Goal: Task Accomplishment & Management: Use online tool/utility

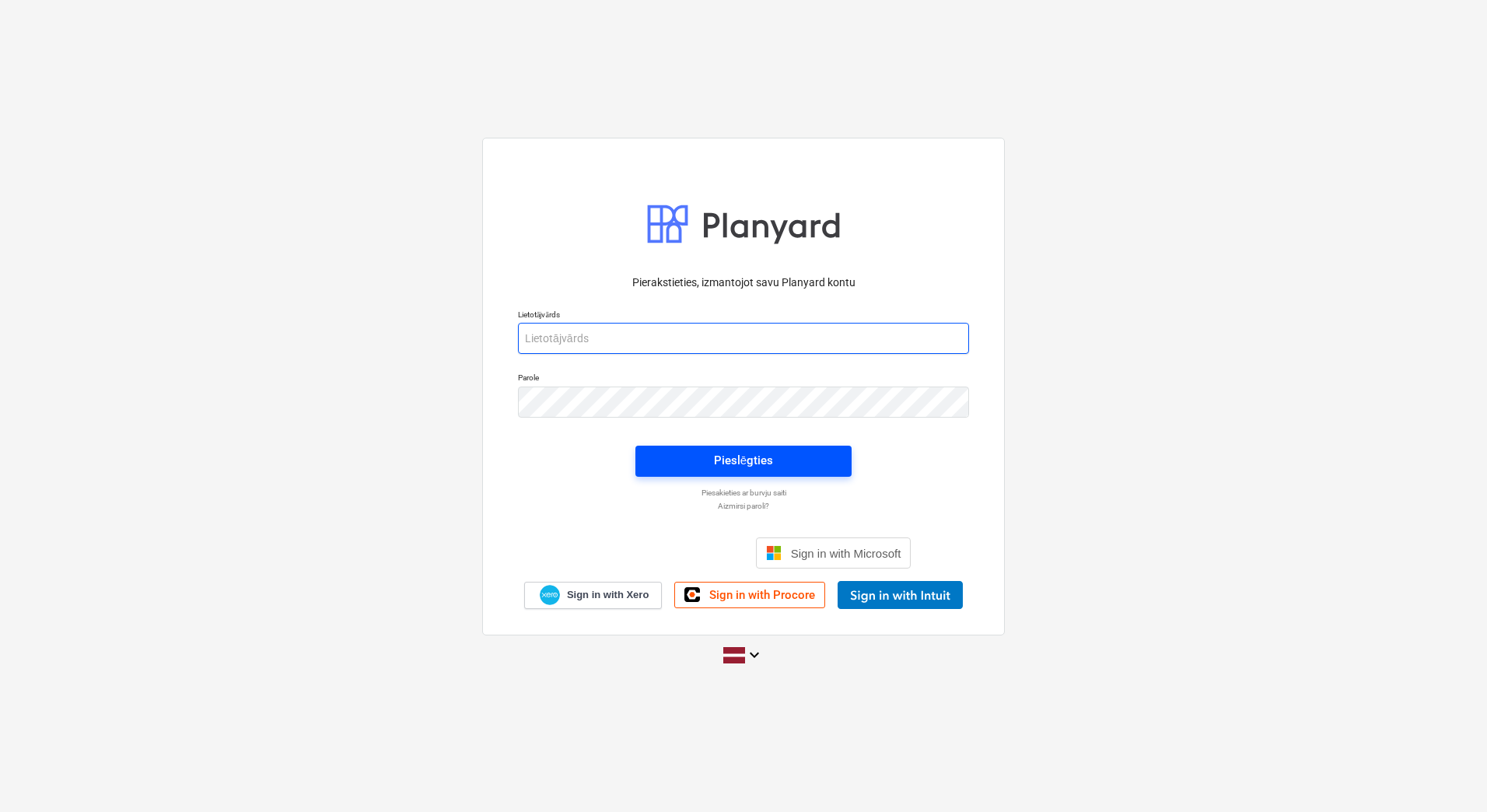
type input "[PERSON_NAME][EMAIL_ADDRESS][DOMAIN_NAME]"
click at [716, 467] on div "Pieslēgties" at bounding box center [744, 460] width 59 height 20
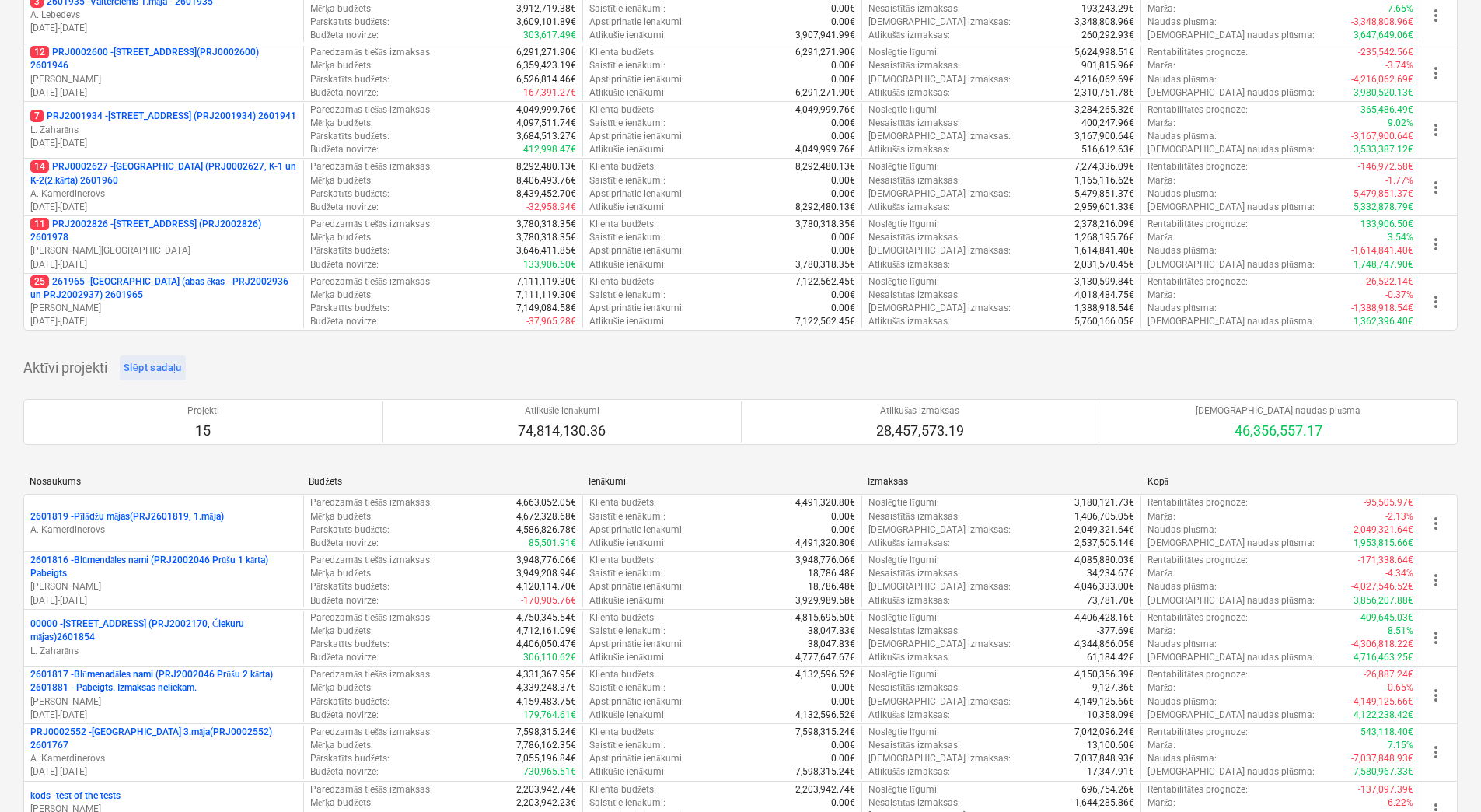
scroll to position [233, 0]
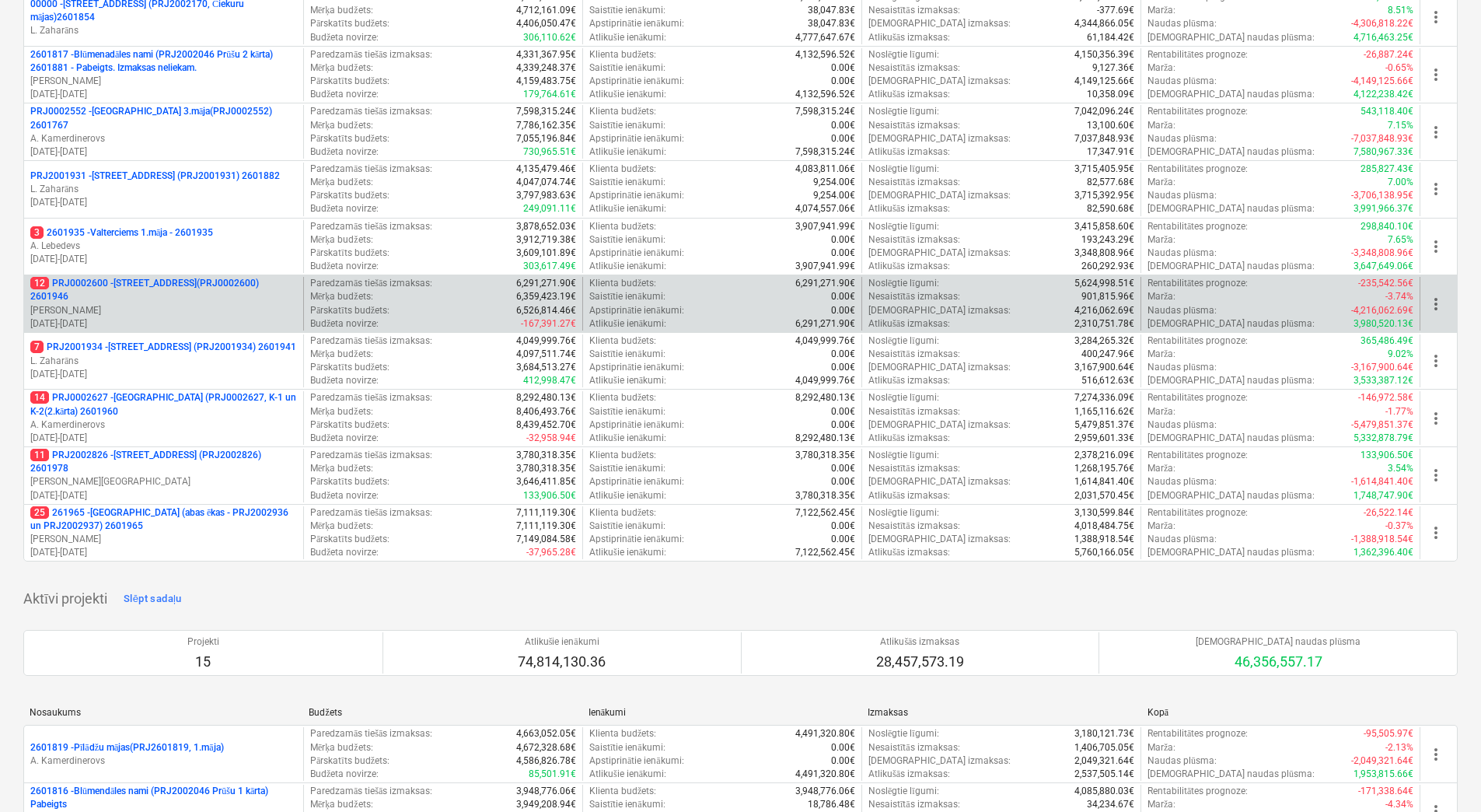
click at [170, 301] on p "12 PRJ0002600 - [STREET_ADDRESS](PRJ0002600) 2601946" at bounding box center [164, 290] width 266 height 27
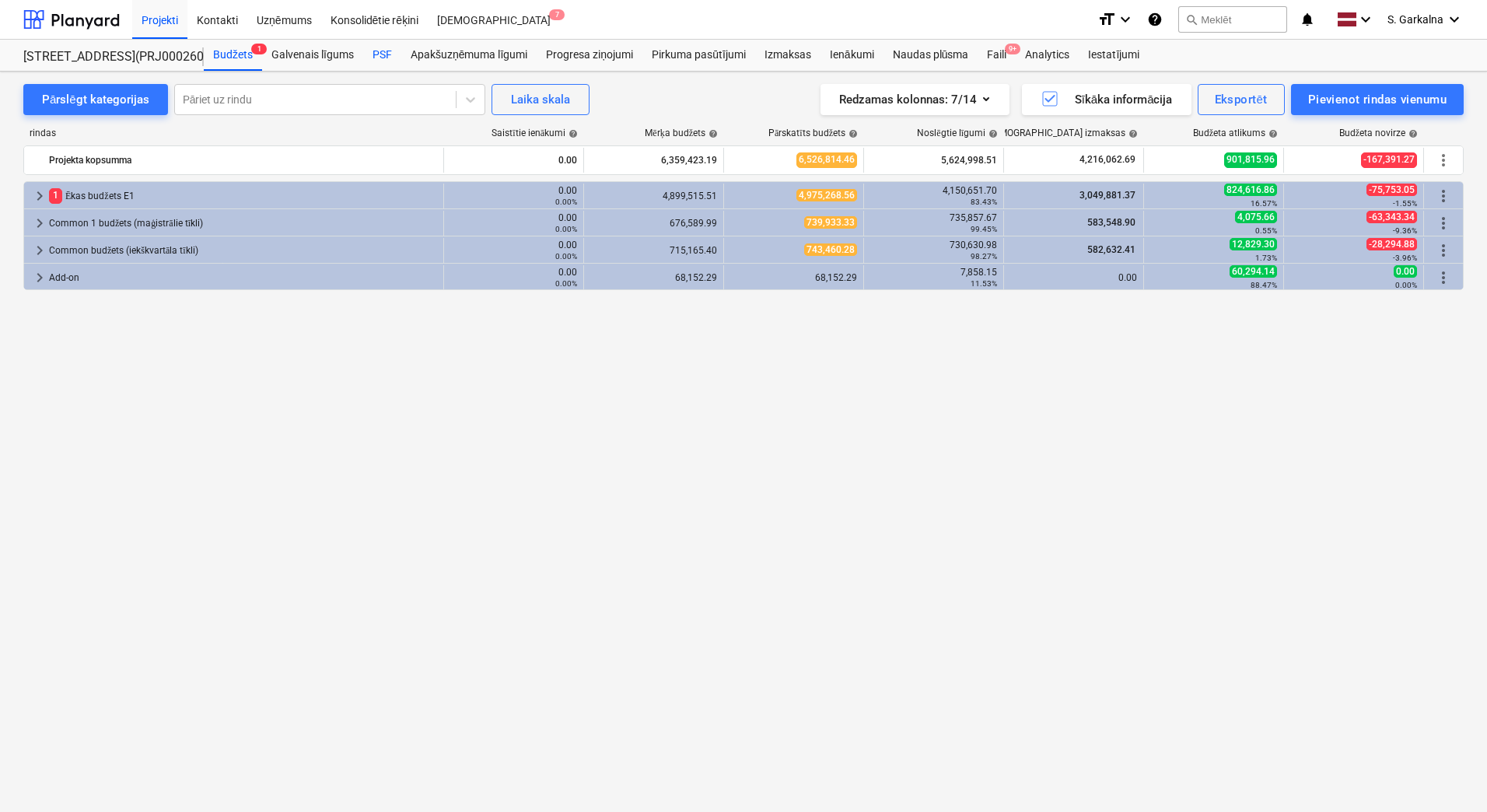
click at [386, 49] on div "PSF" at bounding box center [382, 55] width 38 height 32
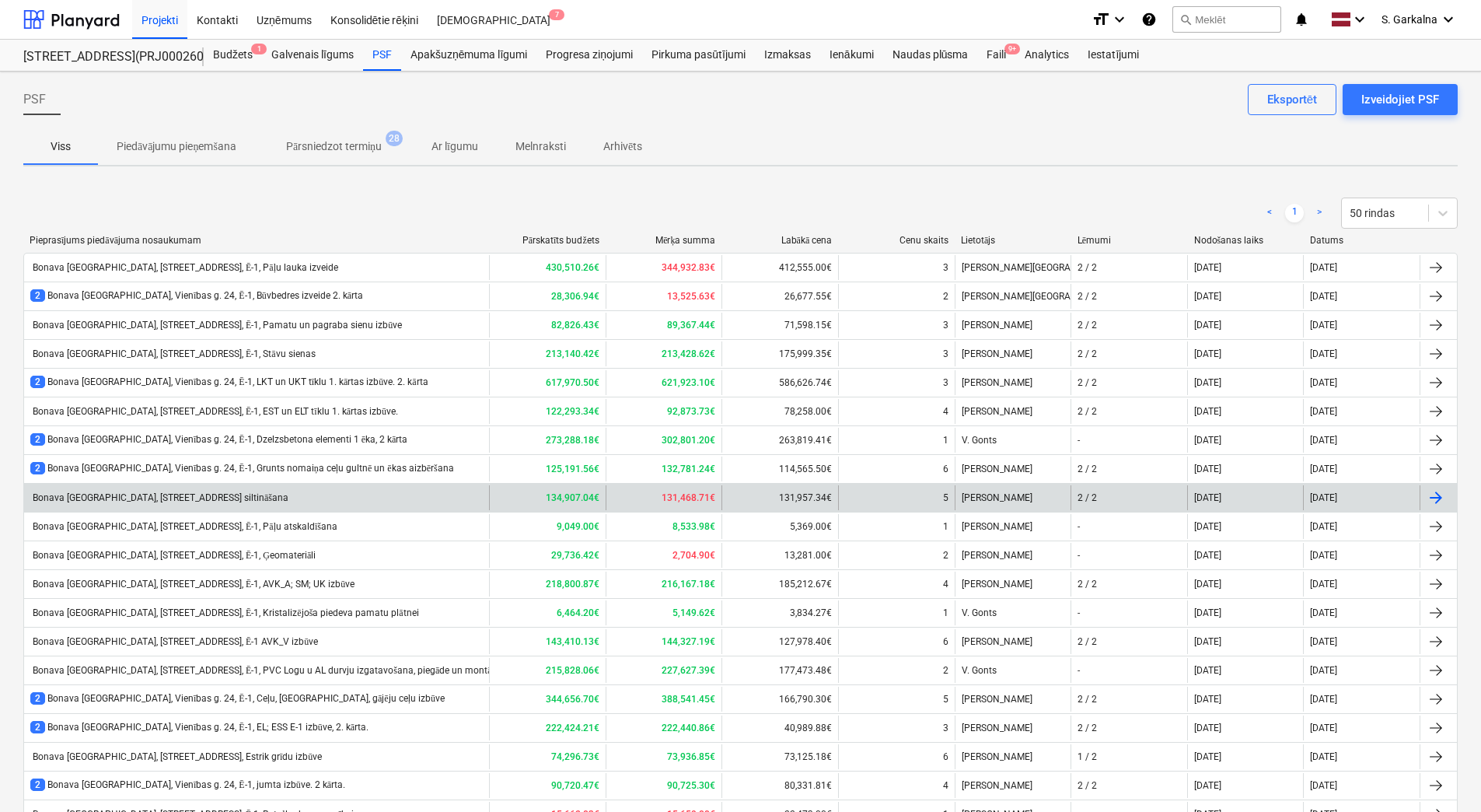
click at [227, 498] on div "Bonava [GEOGRAPHIC_DATA], [STREET_ADDRESS] siltināšana" at bounding box center [160, 498] width 259 height 12
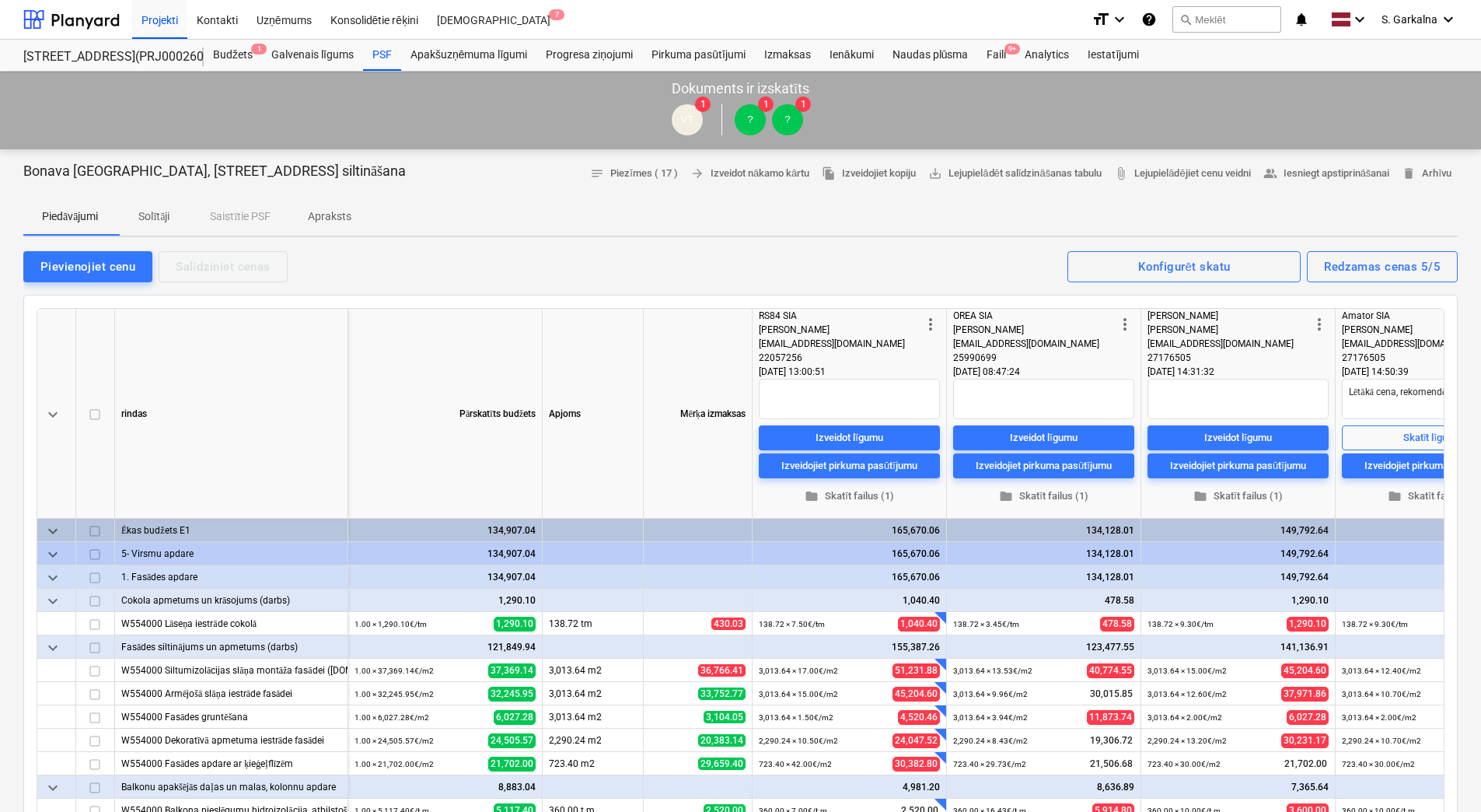
click at [162, 209] on p "Solītāji" at bounding box center [154, 216] width 37 height 17
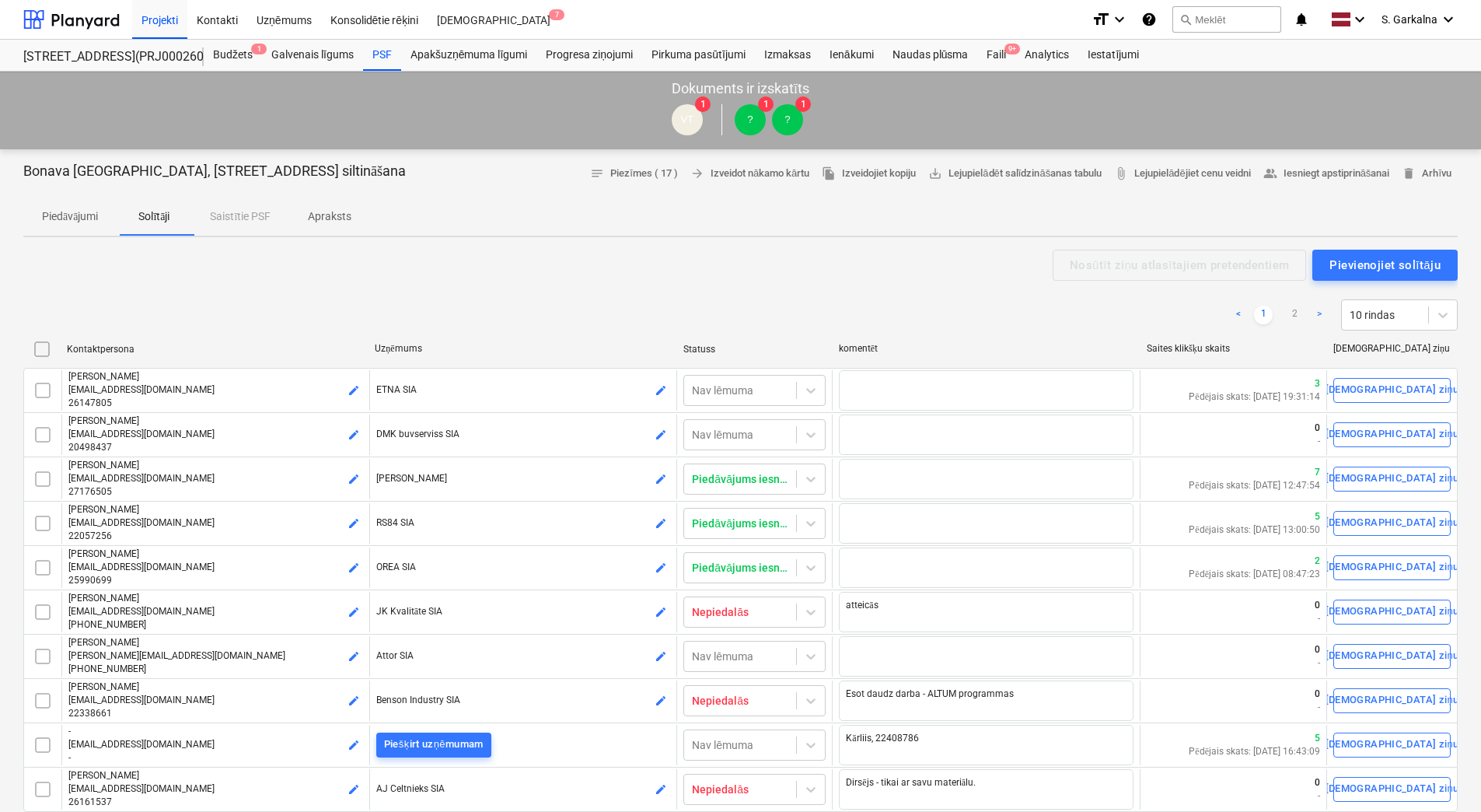
click at [80, 224] on p "Piedāvājumi" at bounding box center [70, 216] width 56 height 17
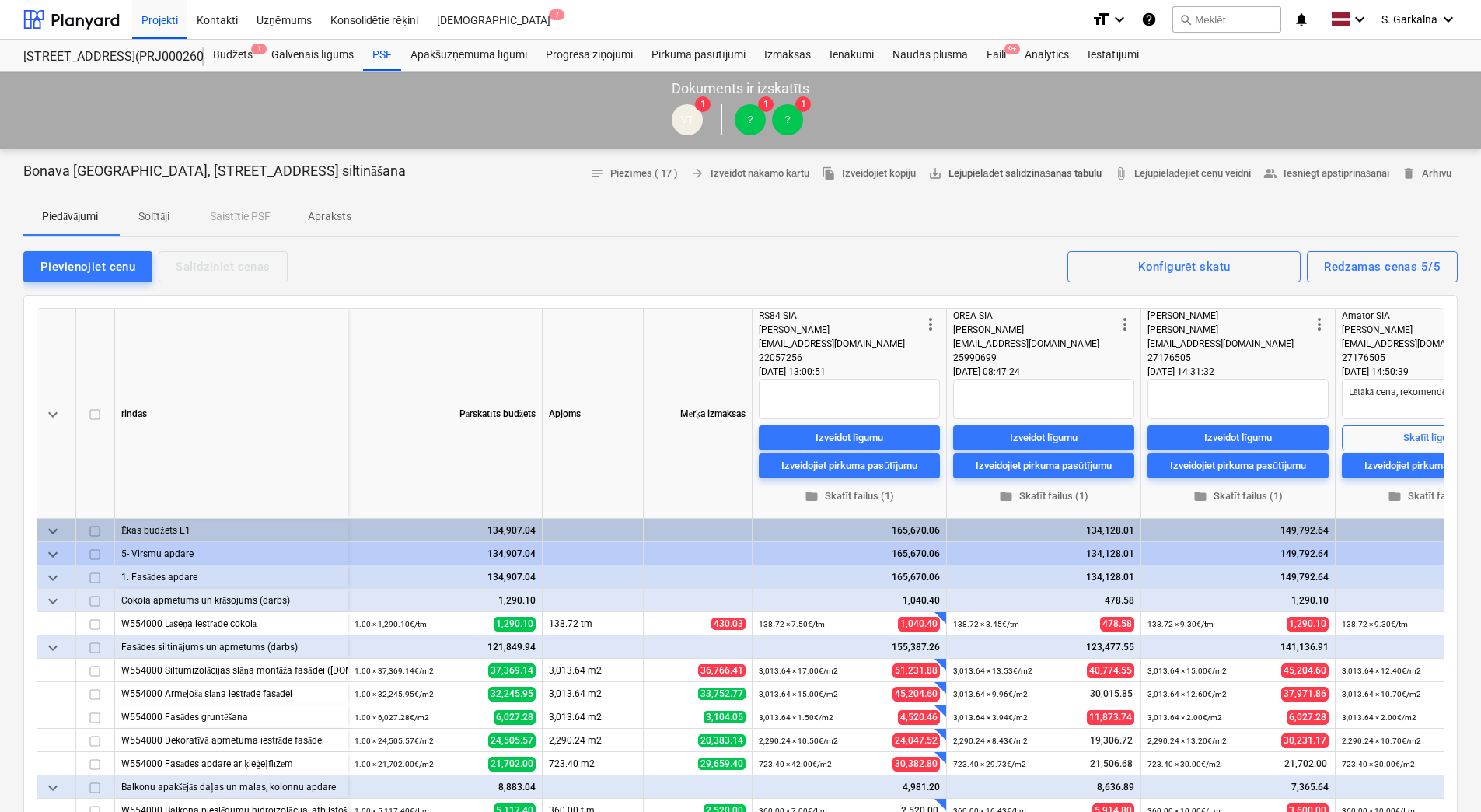
click at [1042, 171] on span "save_alt Lejupielādēt salīdzināšanas tabulu" at bounding box center [1015, 174] width 174 height 18
click at [92, 17] on div at bounding box center [72, 19] width 97 height 38
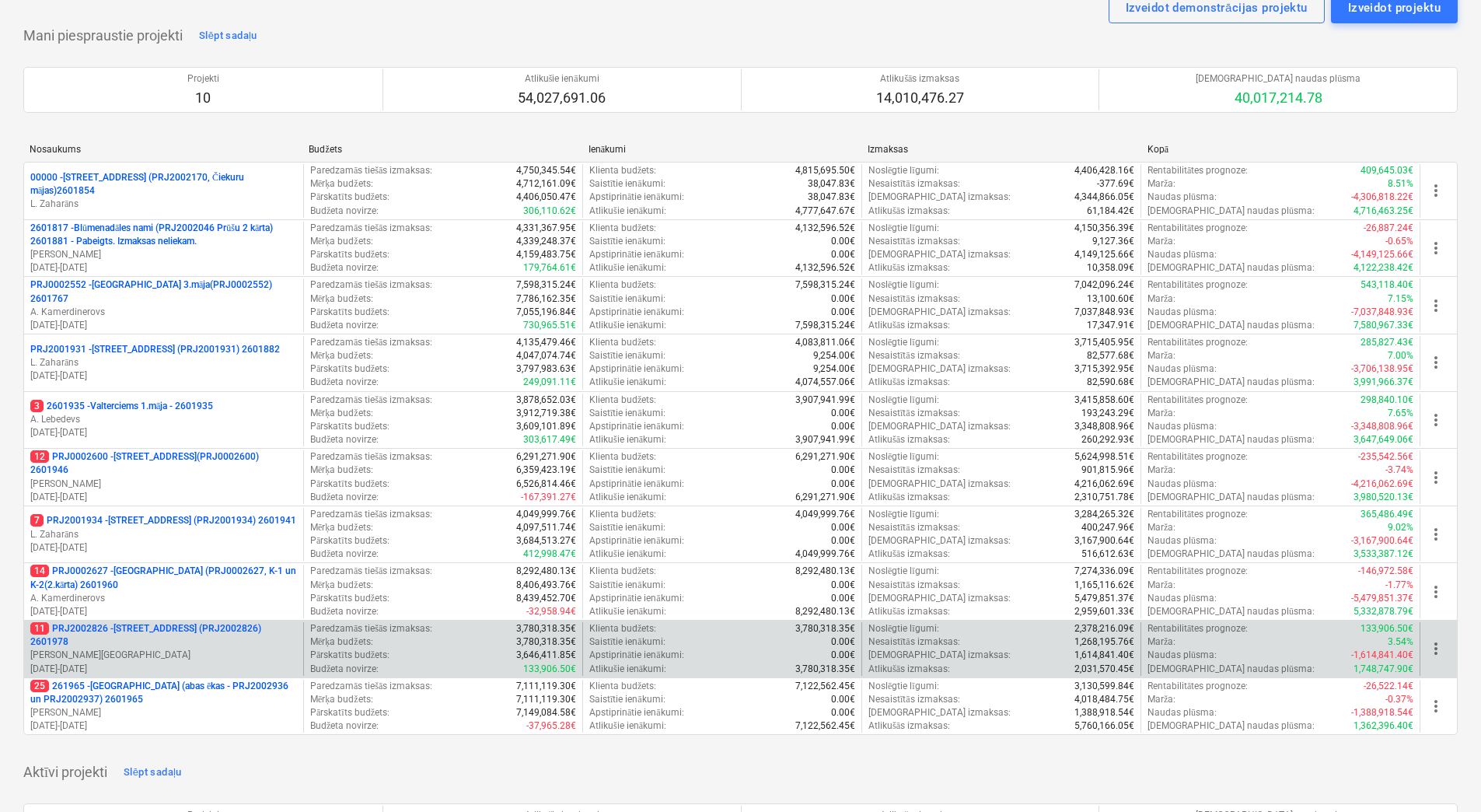
scroll to position [78, 0]
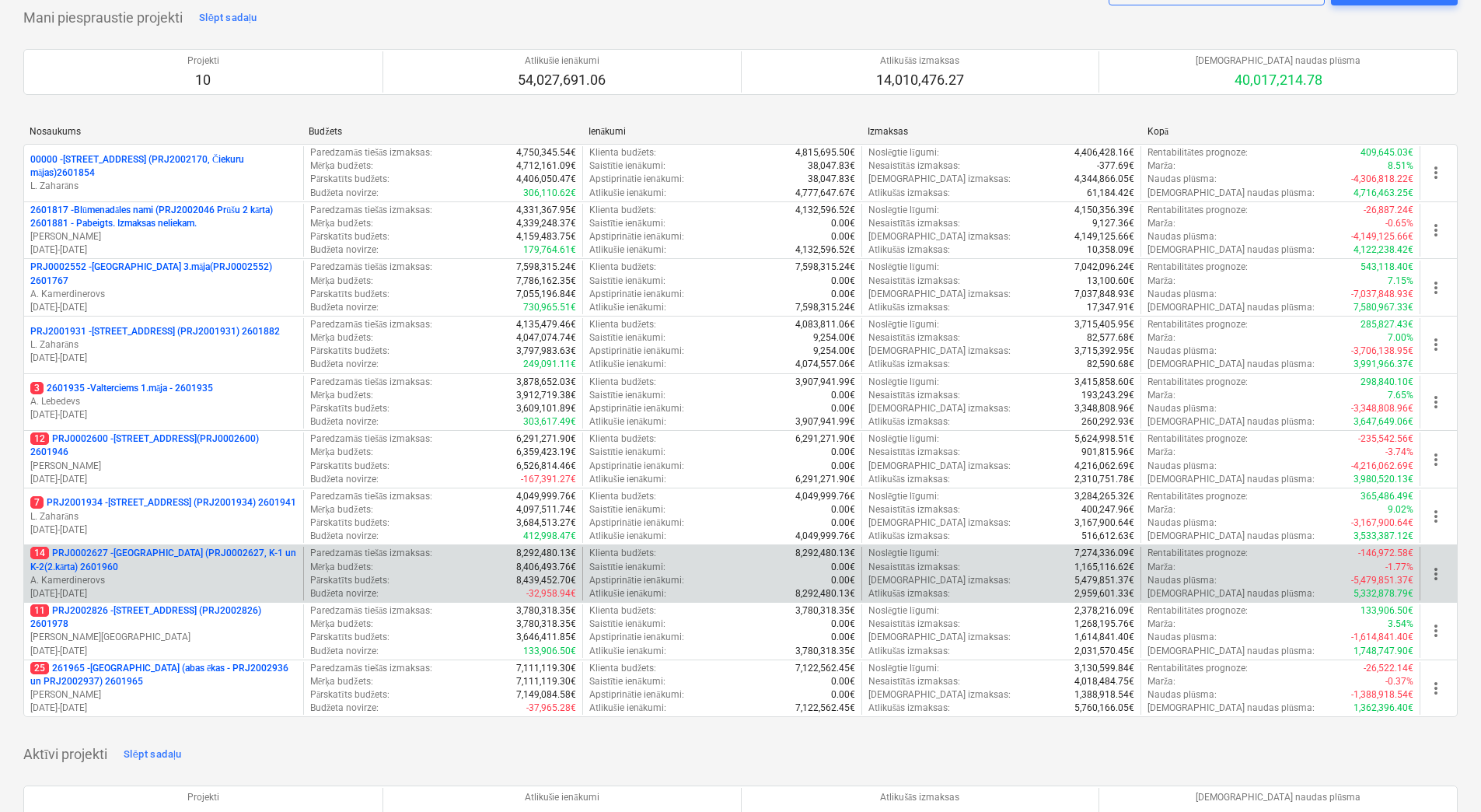
click at [150, 563] on p "14 PRJ0002627 - [GEOGRAPHIC_DATA] (PRJ0002627, K-1 un K-2(2.kārta) 2601960" at bounding box center [164, 559] width 266 height 27
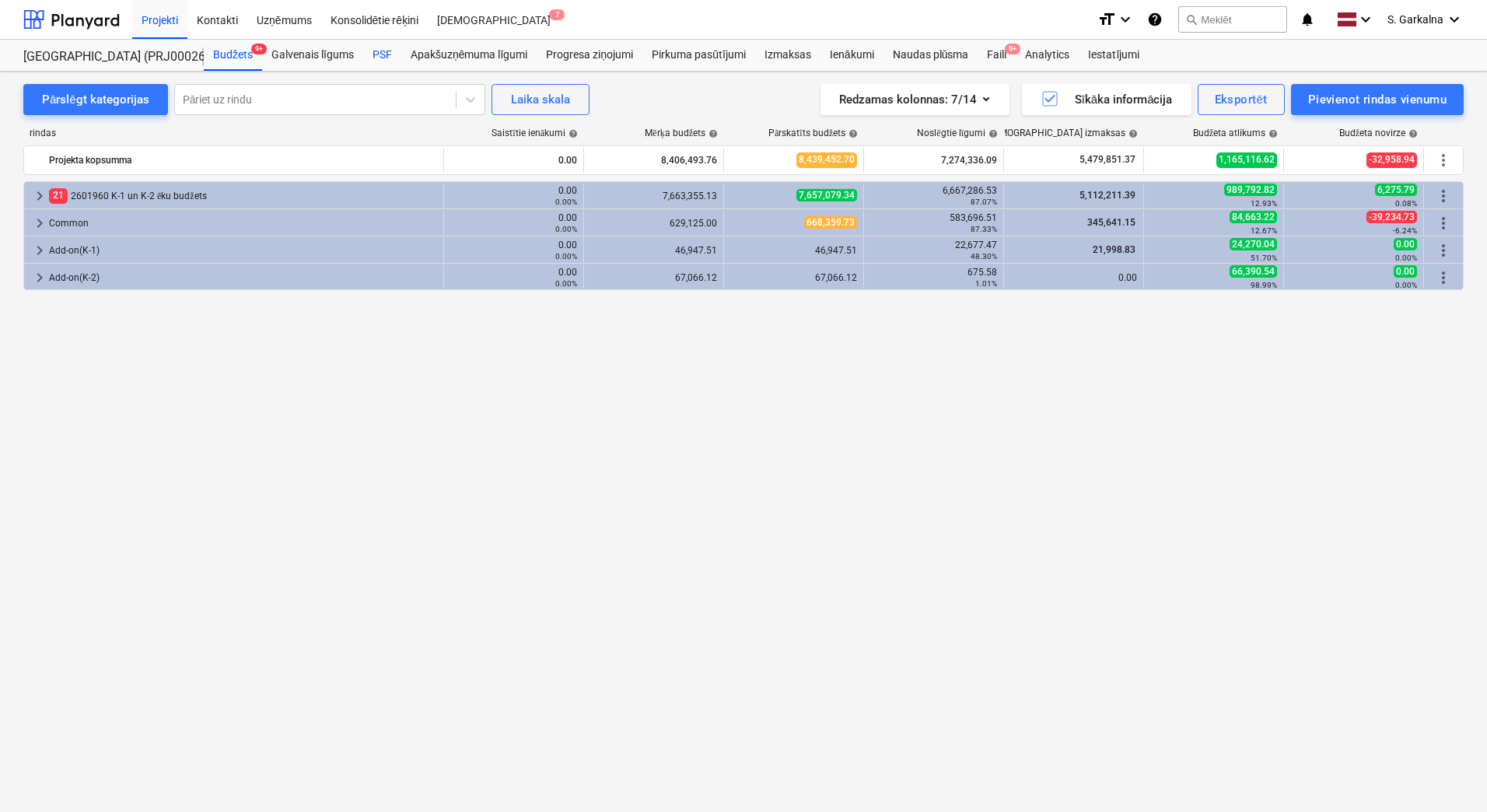
click at [380, 57] on div "PSF" at bounding box center [382, 55] width 38 height 32
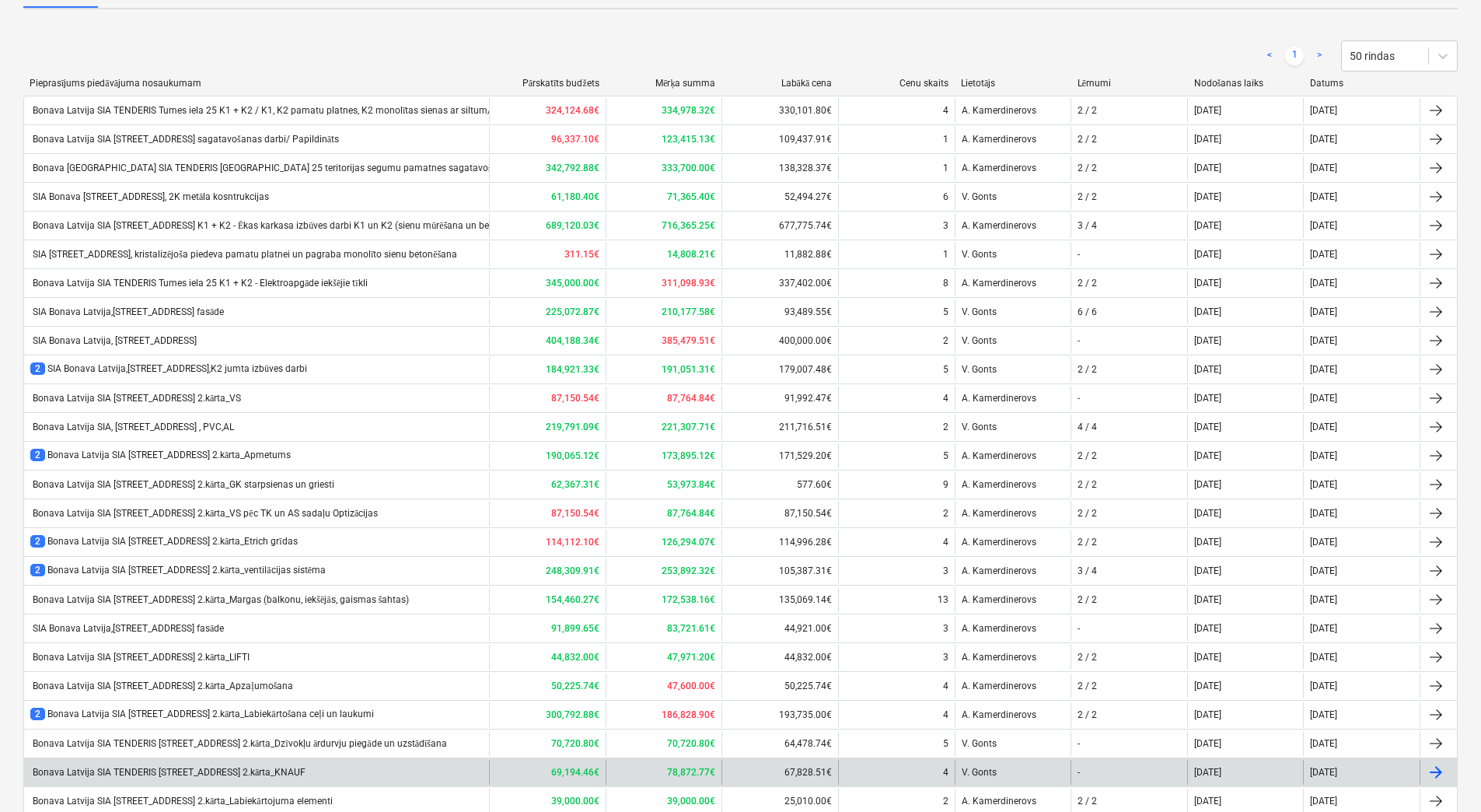
scroll to position [233, 0]
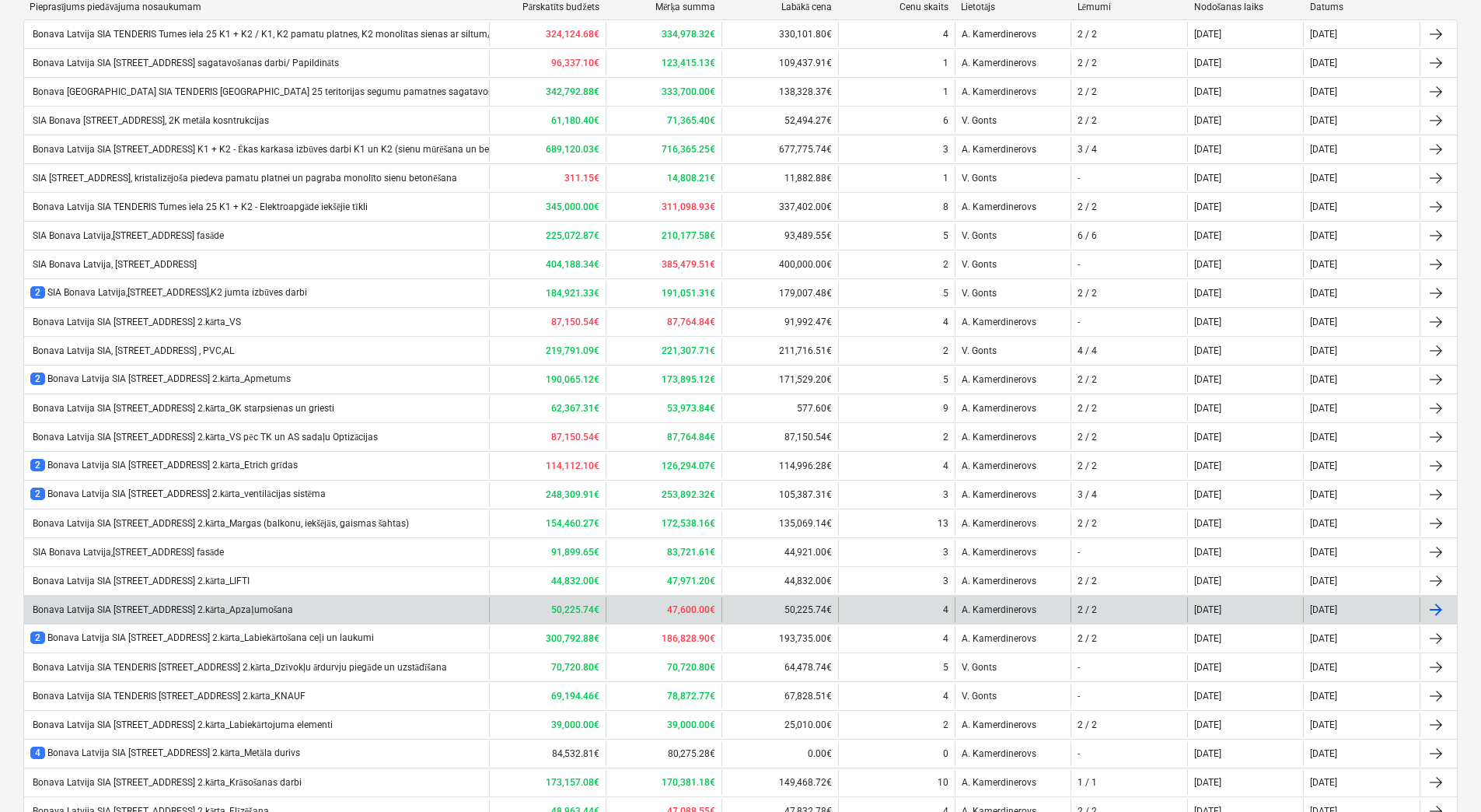
click at [200, 615] on div "Bonava Latvija SIA [STREET_ADDRESS] 2.kārta_Apzaļumošana" at bounding box center [256, 609] width 465 height 25
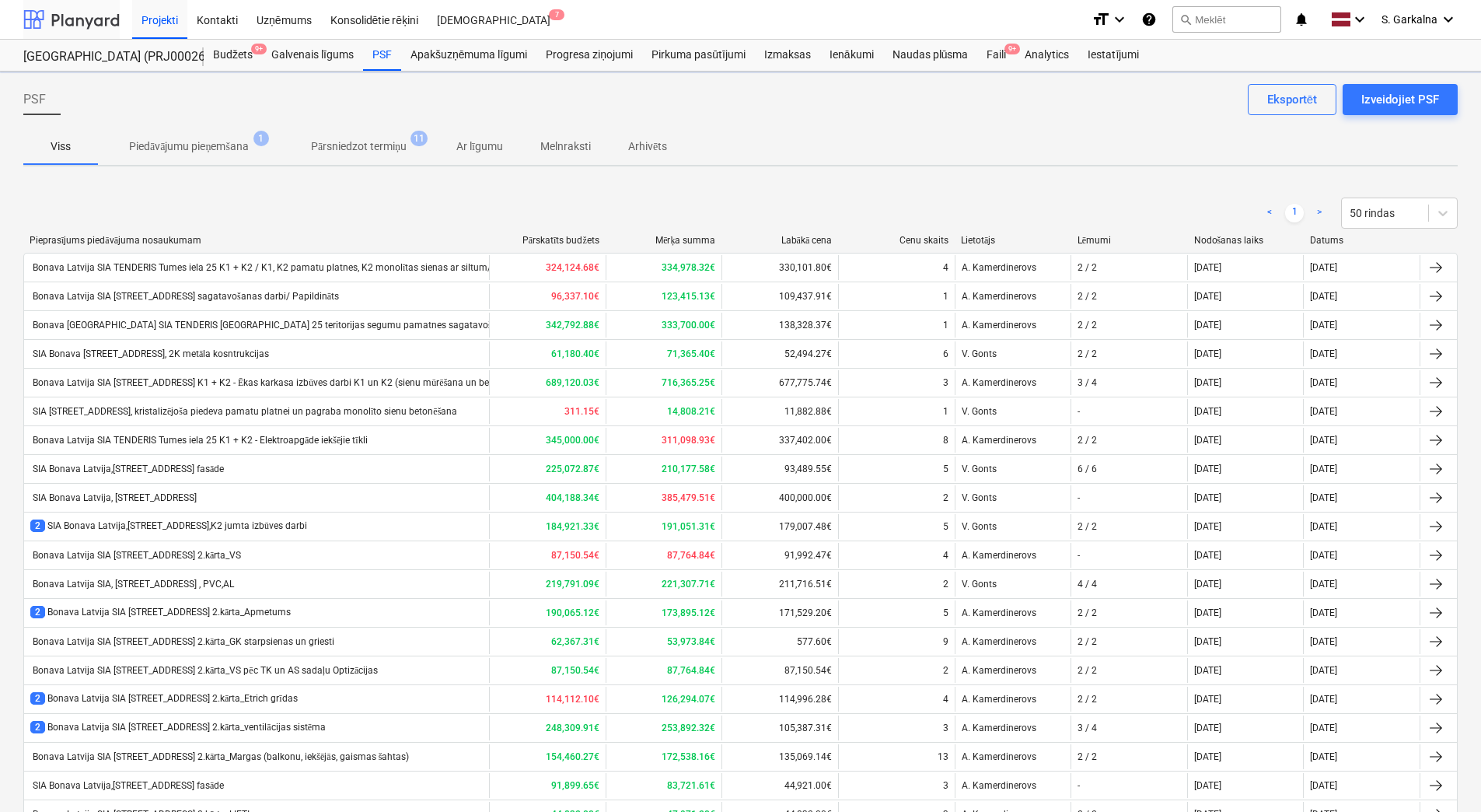
scroll to position [233, 0]
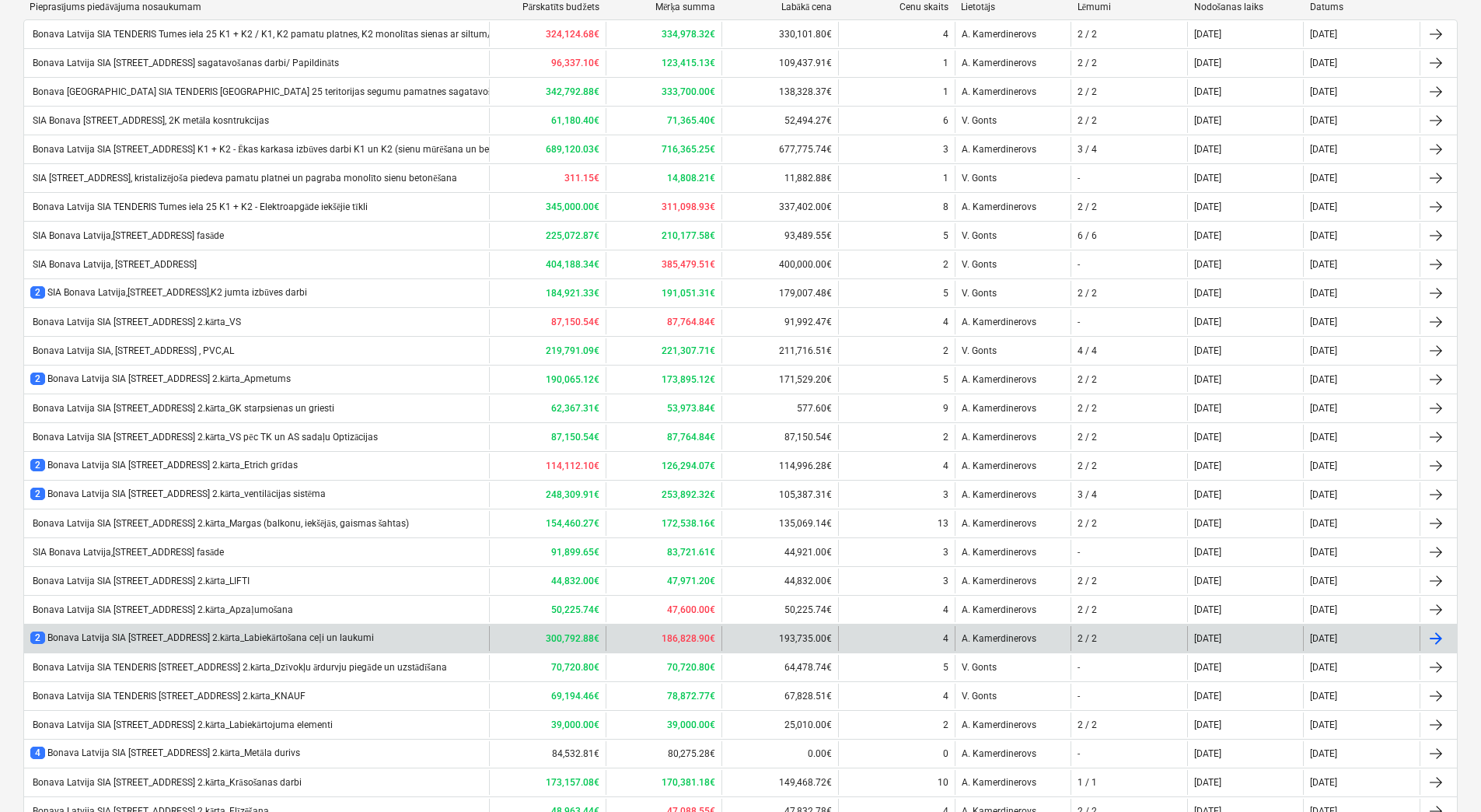
click at [309, 637] on div "2 Bonava Latvija SIA [STREET_ADDRESS] 2.kārta_Labiekārtošana ceļi un laukumi" at bounding box center [202, 637] width 343 height 13
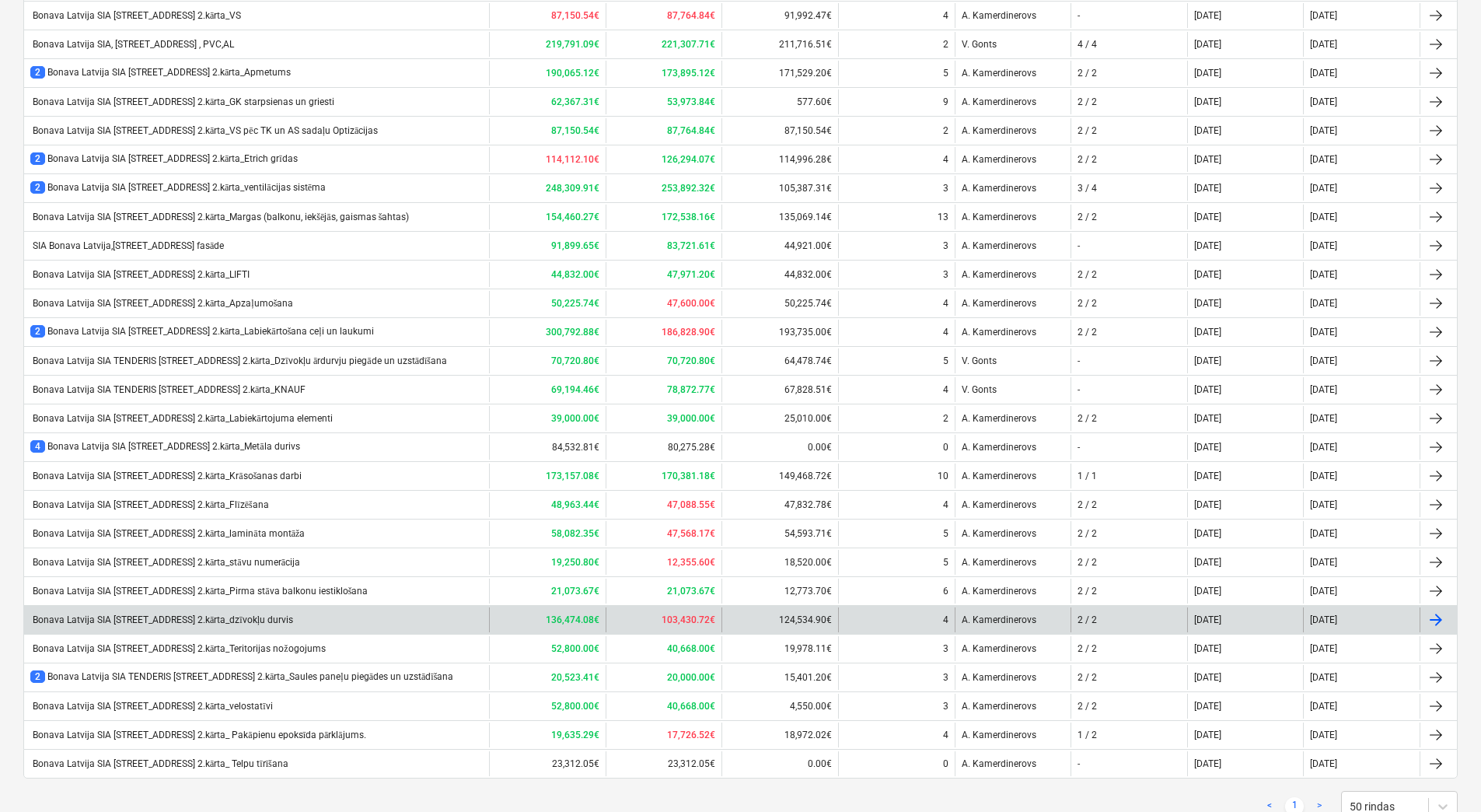
scroll to position [545, 0]
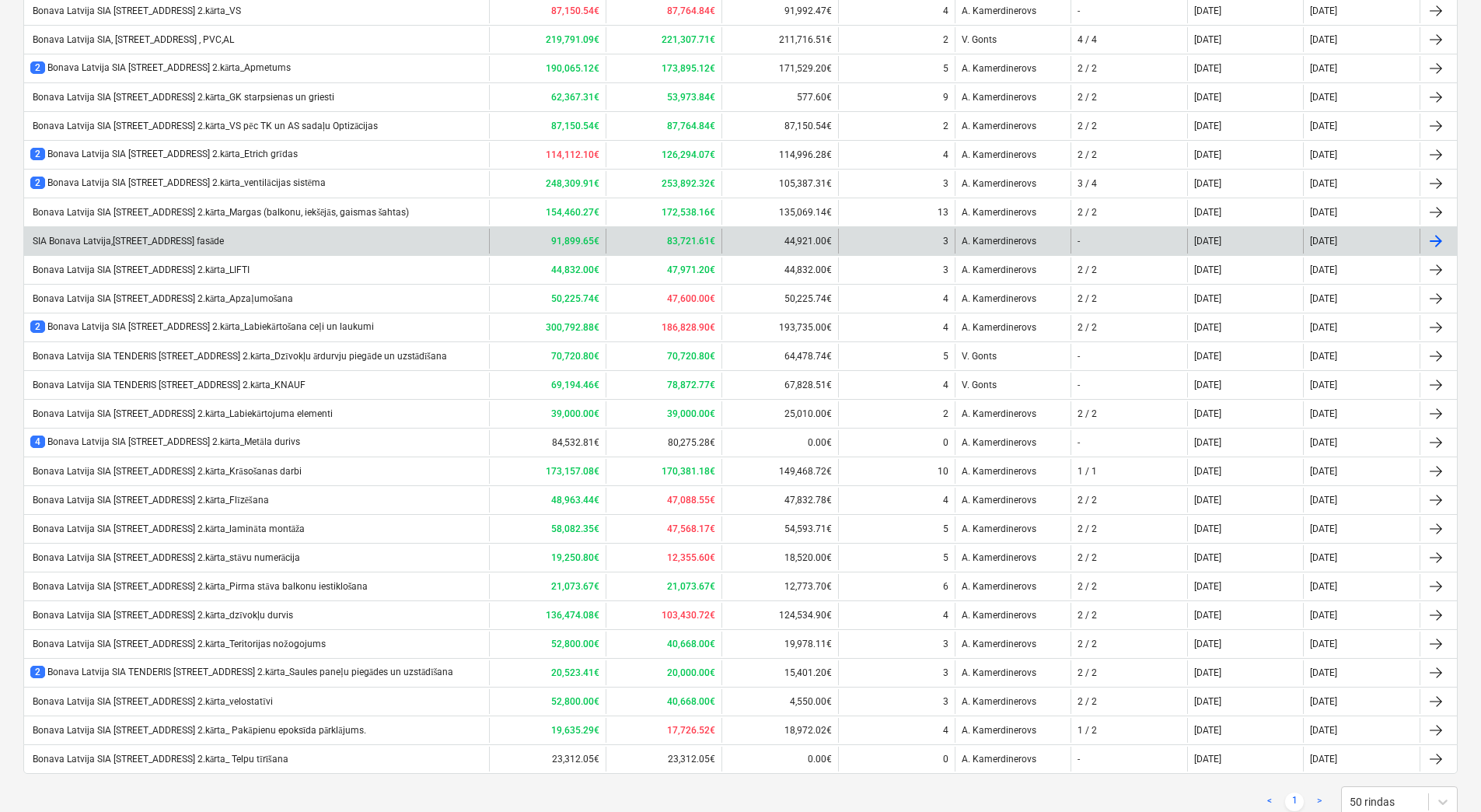
click at [253, 240] on div "SIA Bonava Latvija,[STREET_ADDRESS] fasāde" at bounding box center [256, 241] width 465 height 25
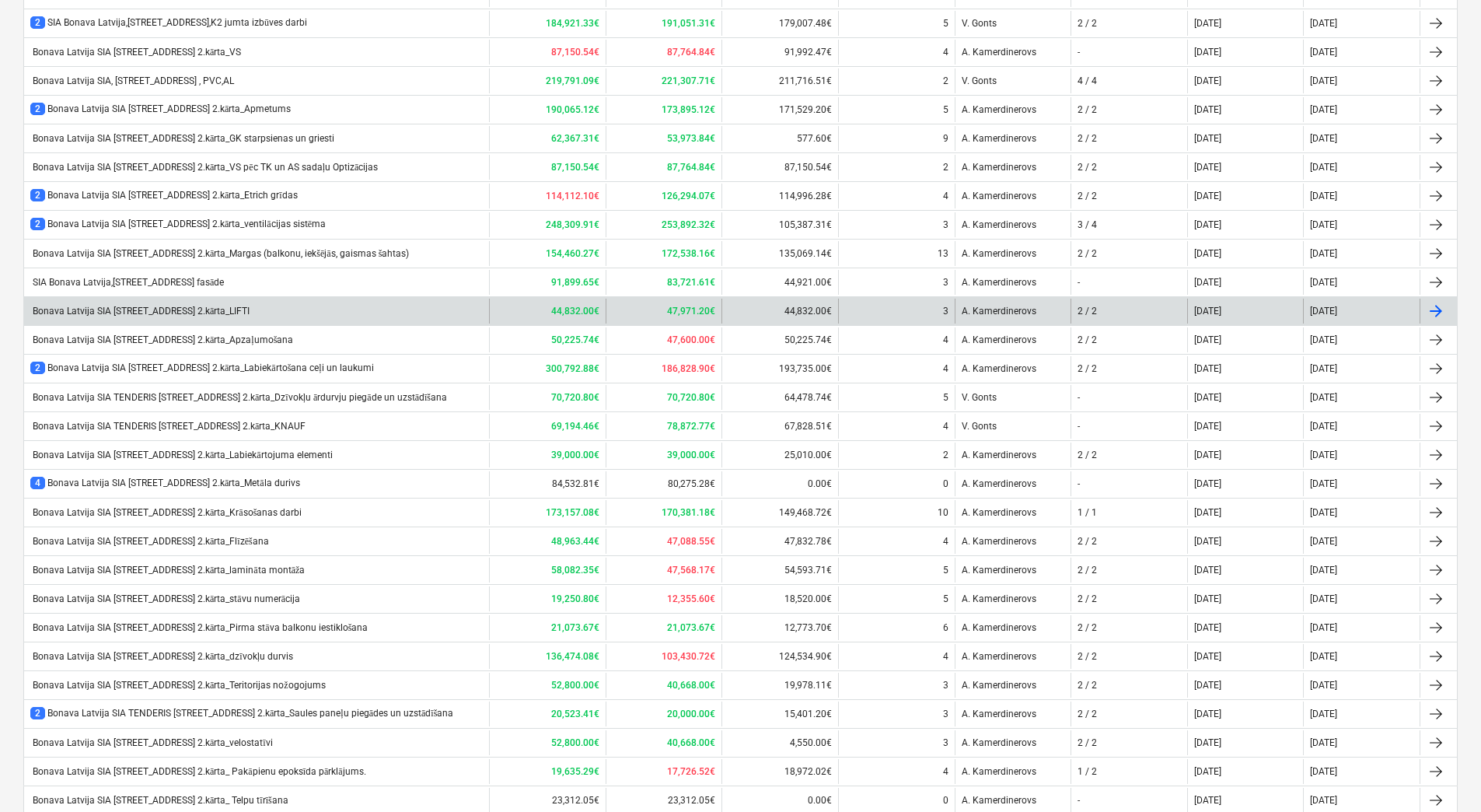
scroll to position [467, 0]
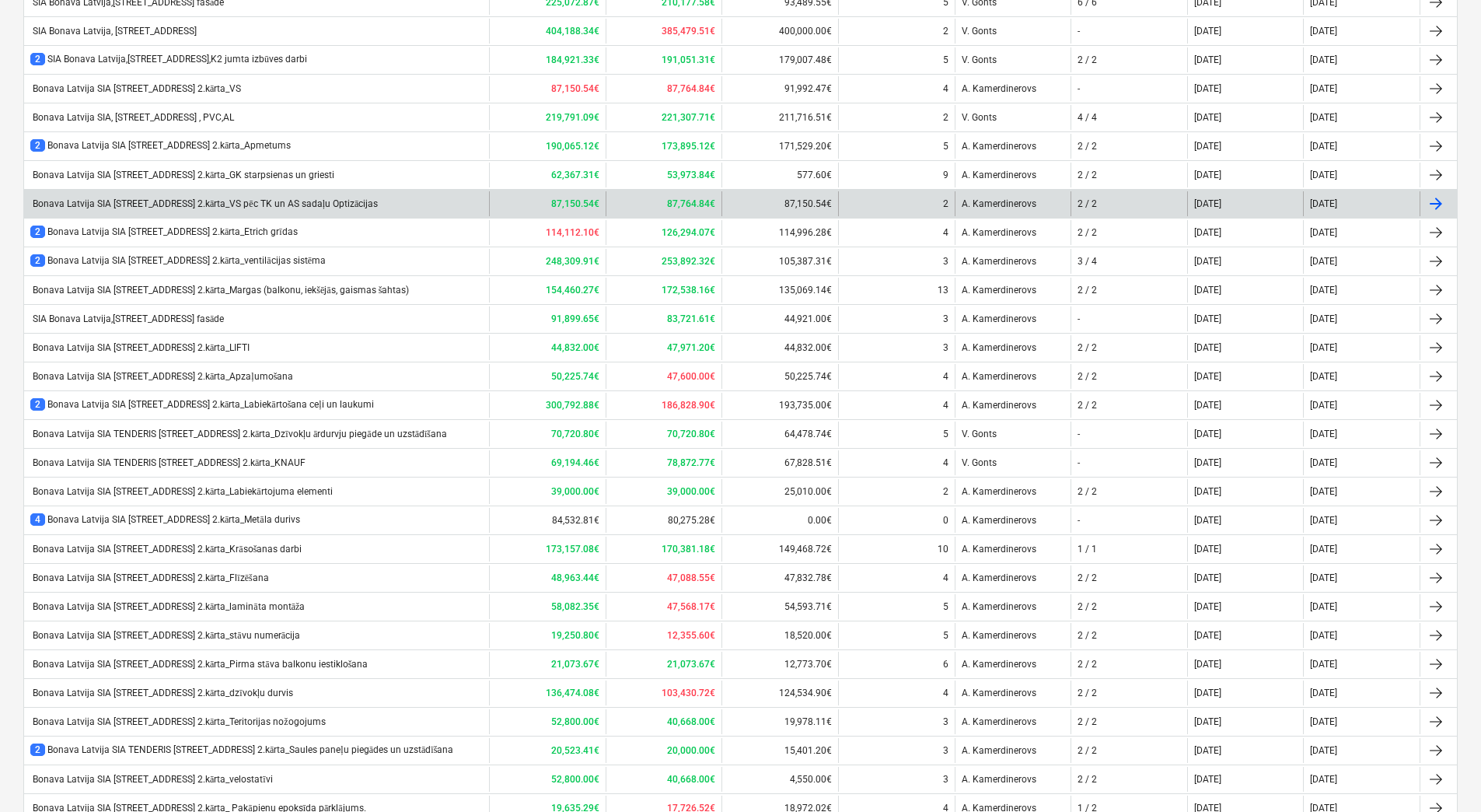
click at [241, 208] on div "Bonava Latvija SIA [STREET_ADDRESS] 2.kārta_VS pēc TK un AS sadaļu Optizācijas" at bounding box center [256, 203] width 465 height 25
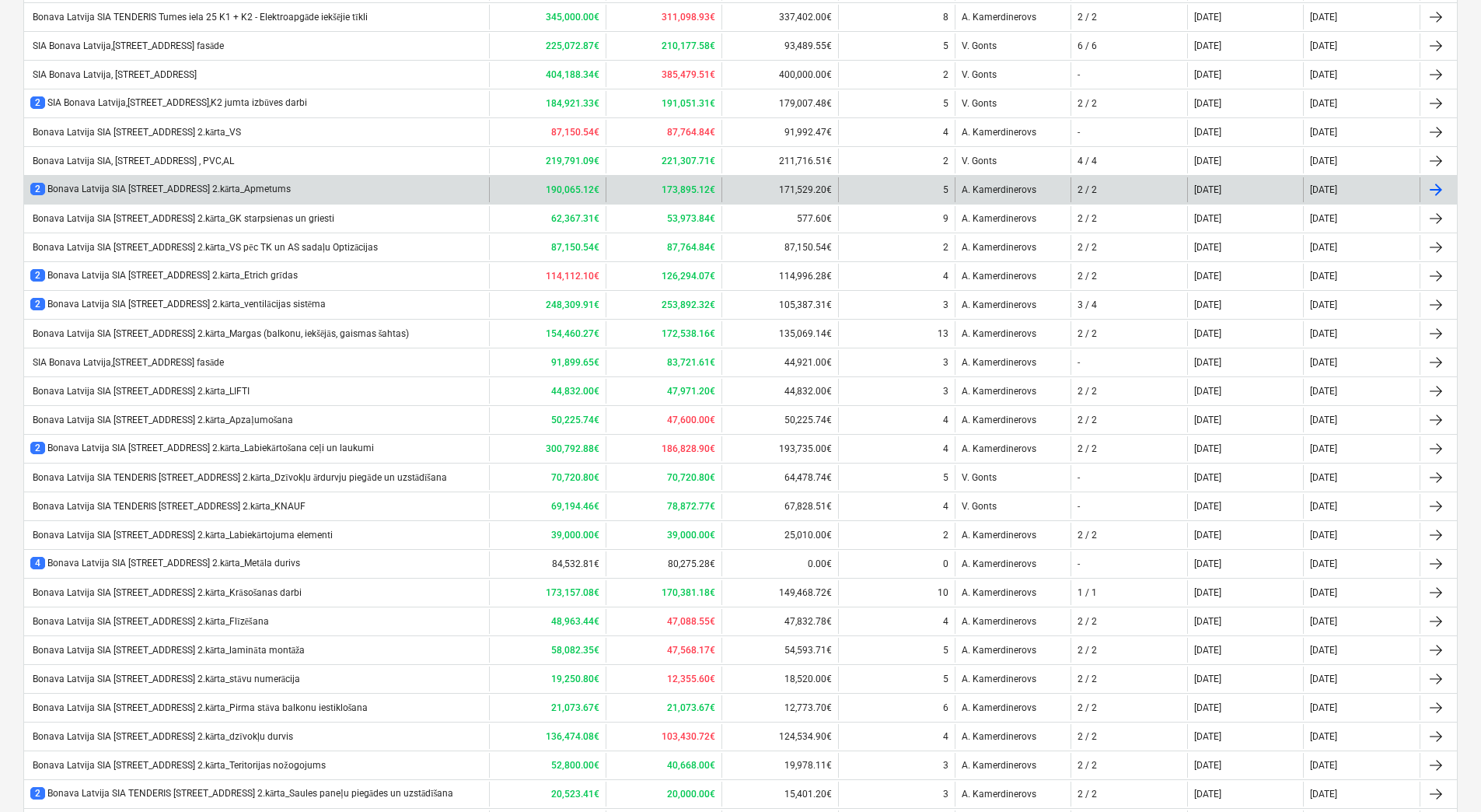
scroll to position [389, 0]
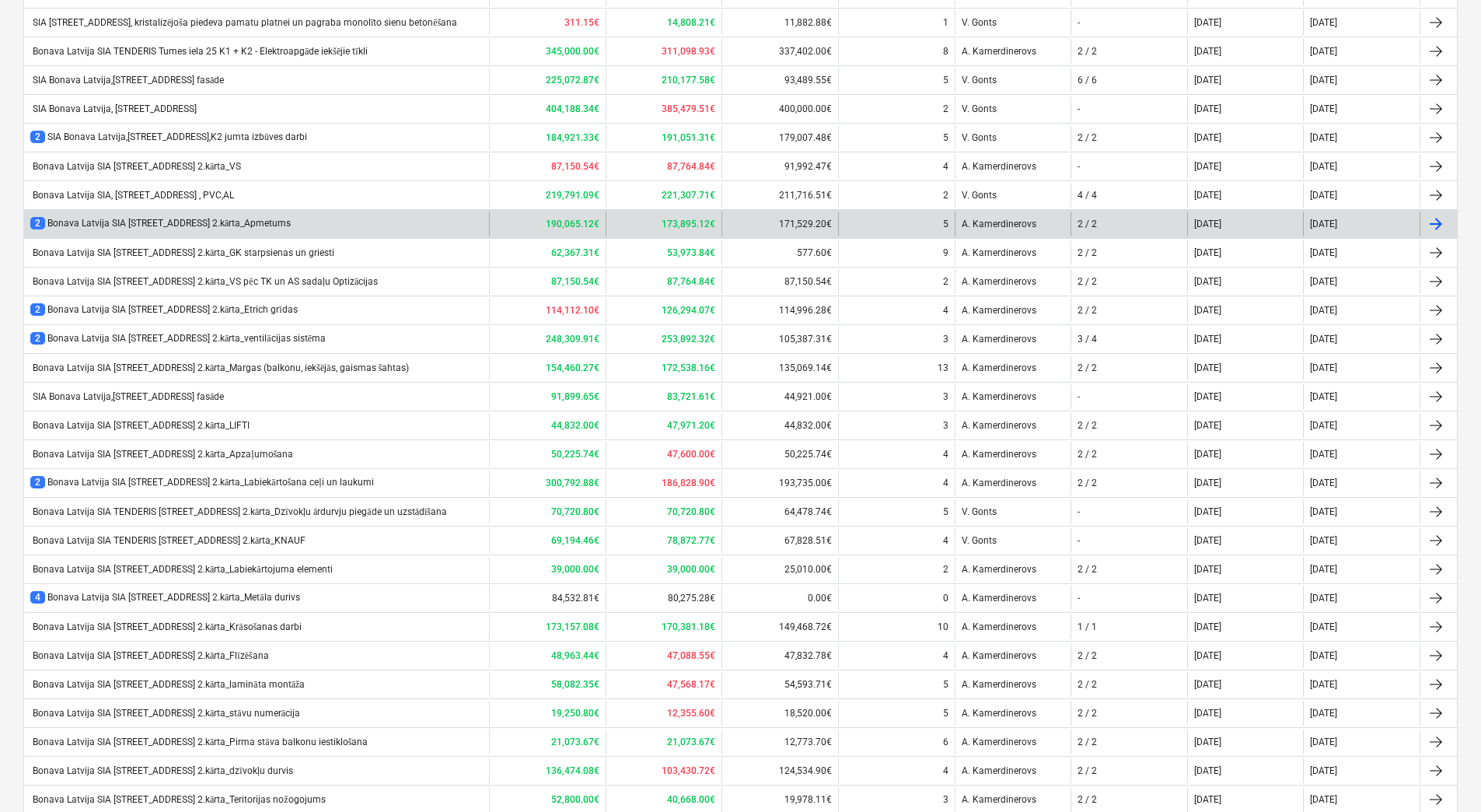
click at [186, 217] on div "2 Bonava Latvija SIA [STREET_ADDRESS] 2.kārta_Apmetums" at bounding box center [161, 223] width 260 height 13
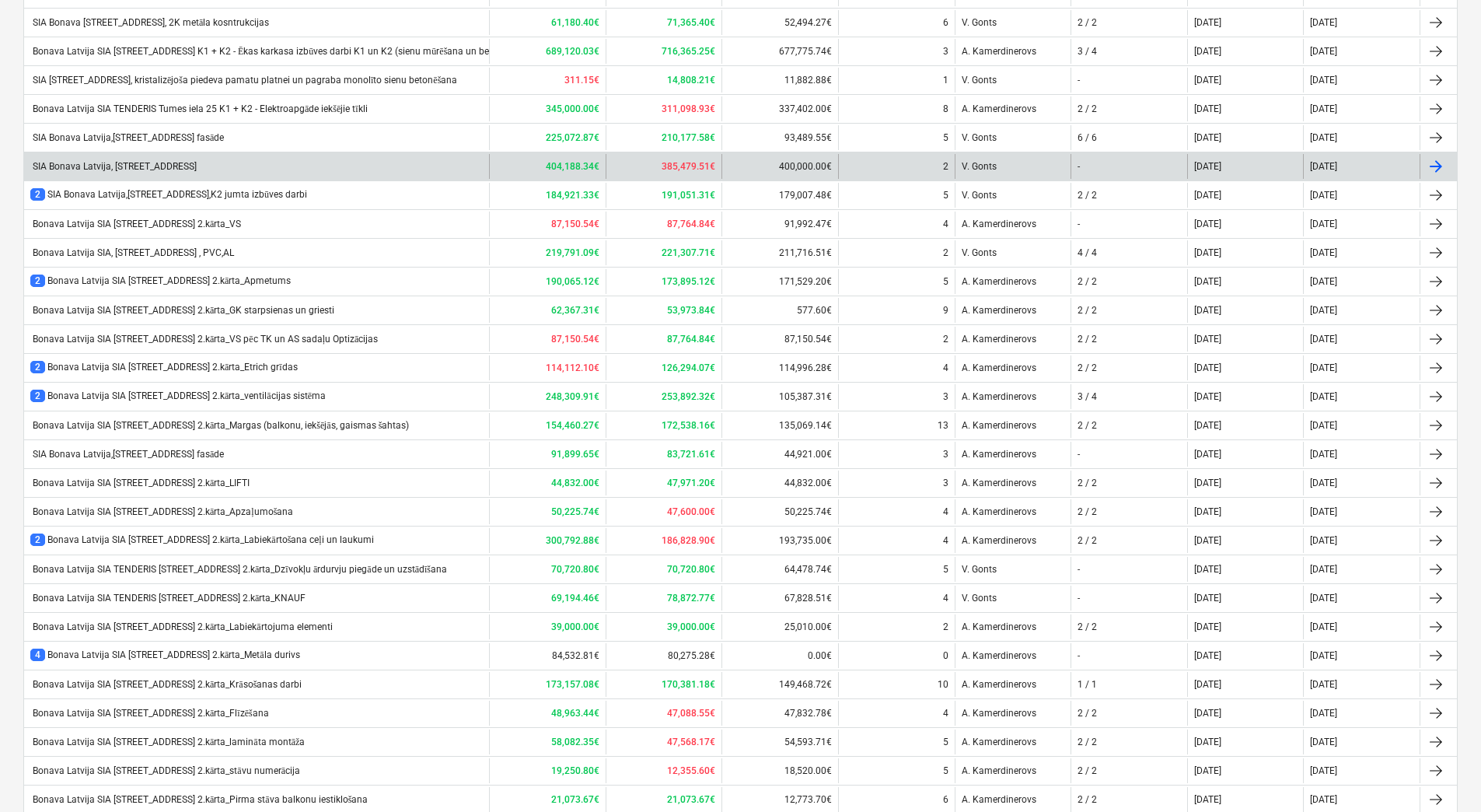
scroll to position [233, 0]
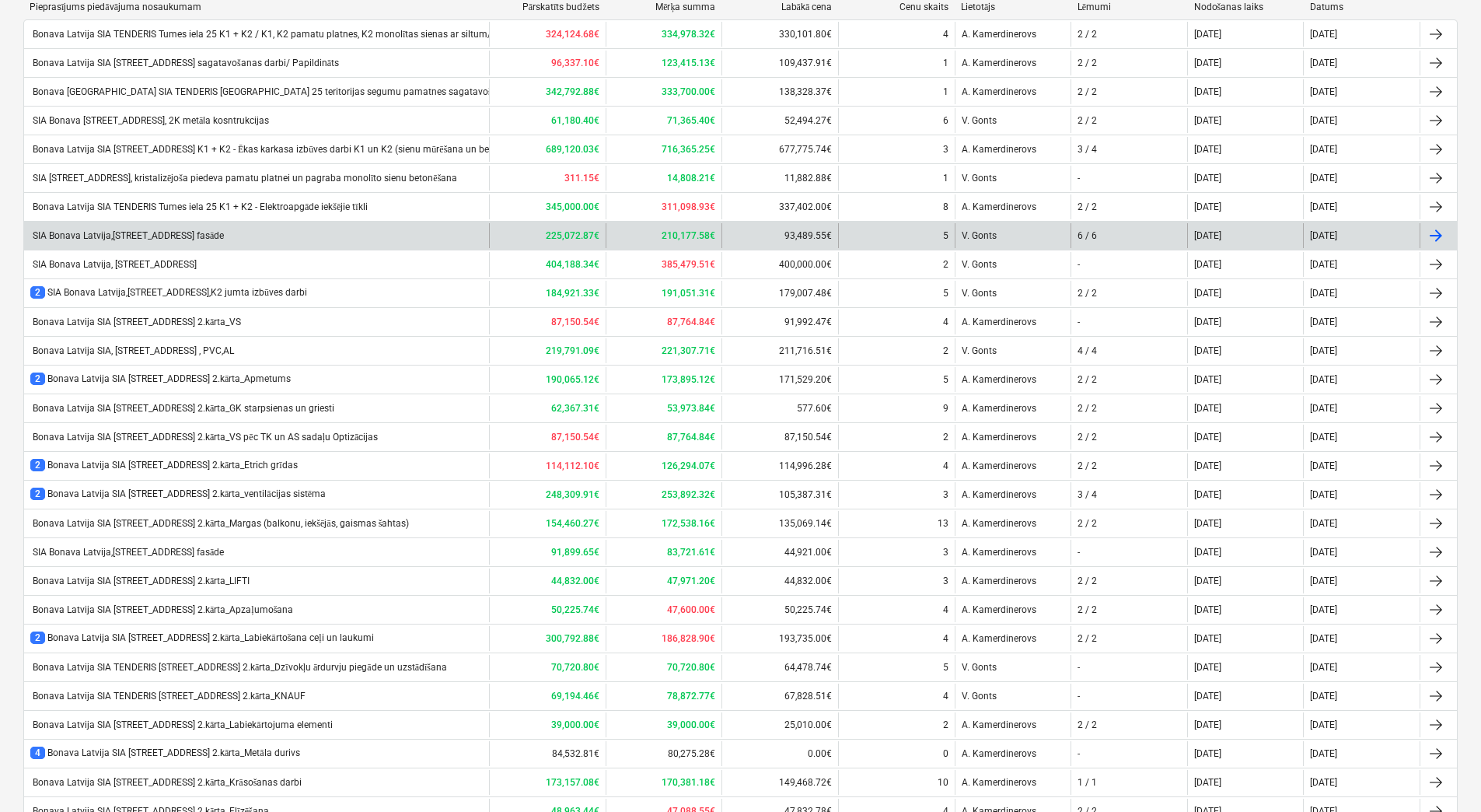
click at [201, 231] on div "SIA Bonava Latvija,[STREET_ADDRESS] fasāde" at bounding box center [127, 236] width 193 height 12
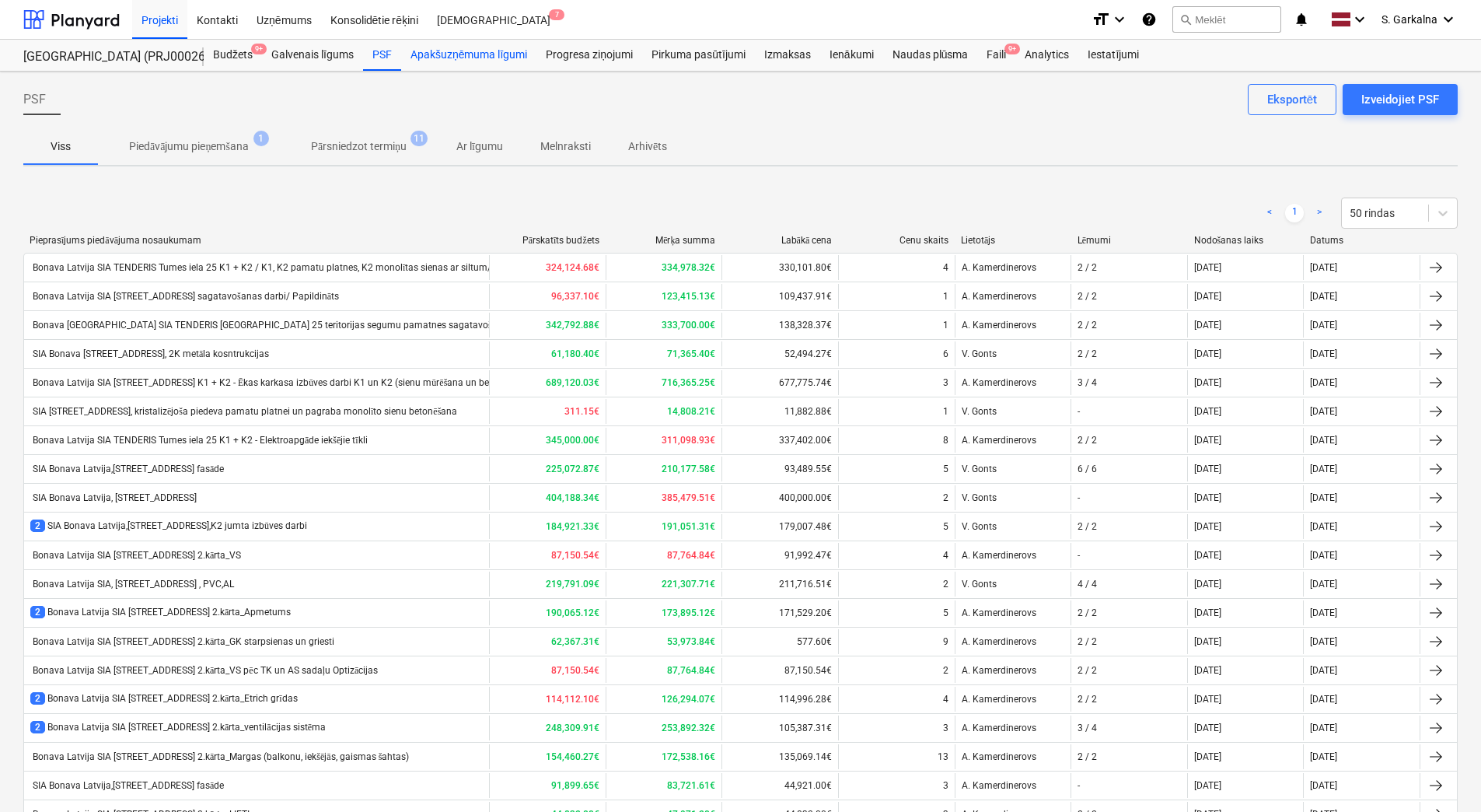
click at [519, 53] on div "Apakšuzņēmuma līgumi" at bounding box center [469, 55] width 135 height 32
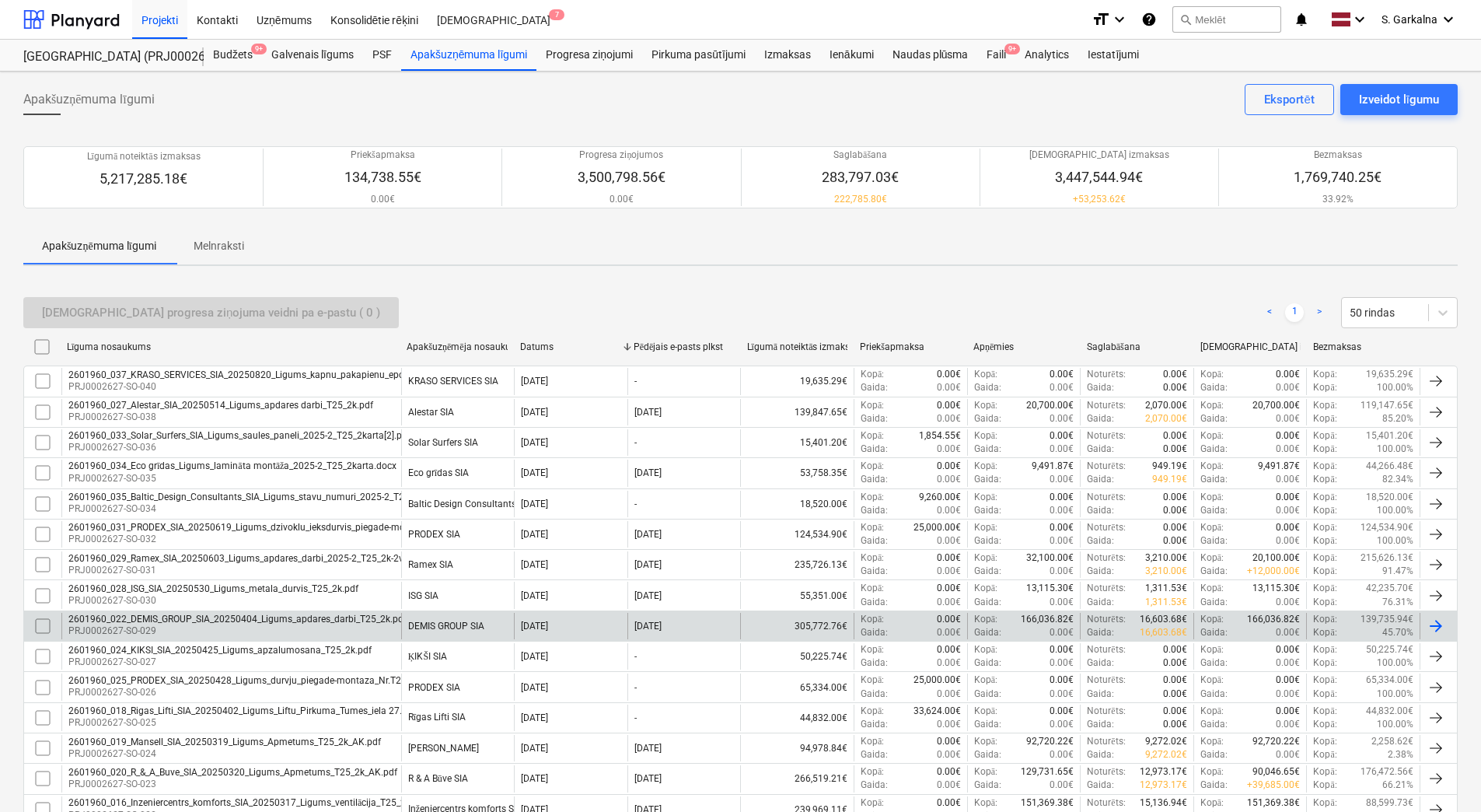
click at [150, 623] on div "2601960_022_DEMIS_GROUP_SIA_20250404_Ligums_apdares_darbi_T25_2k.pdf" at bounding box center [237, 619] width 338 height 11
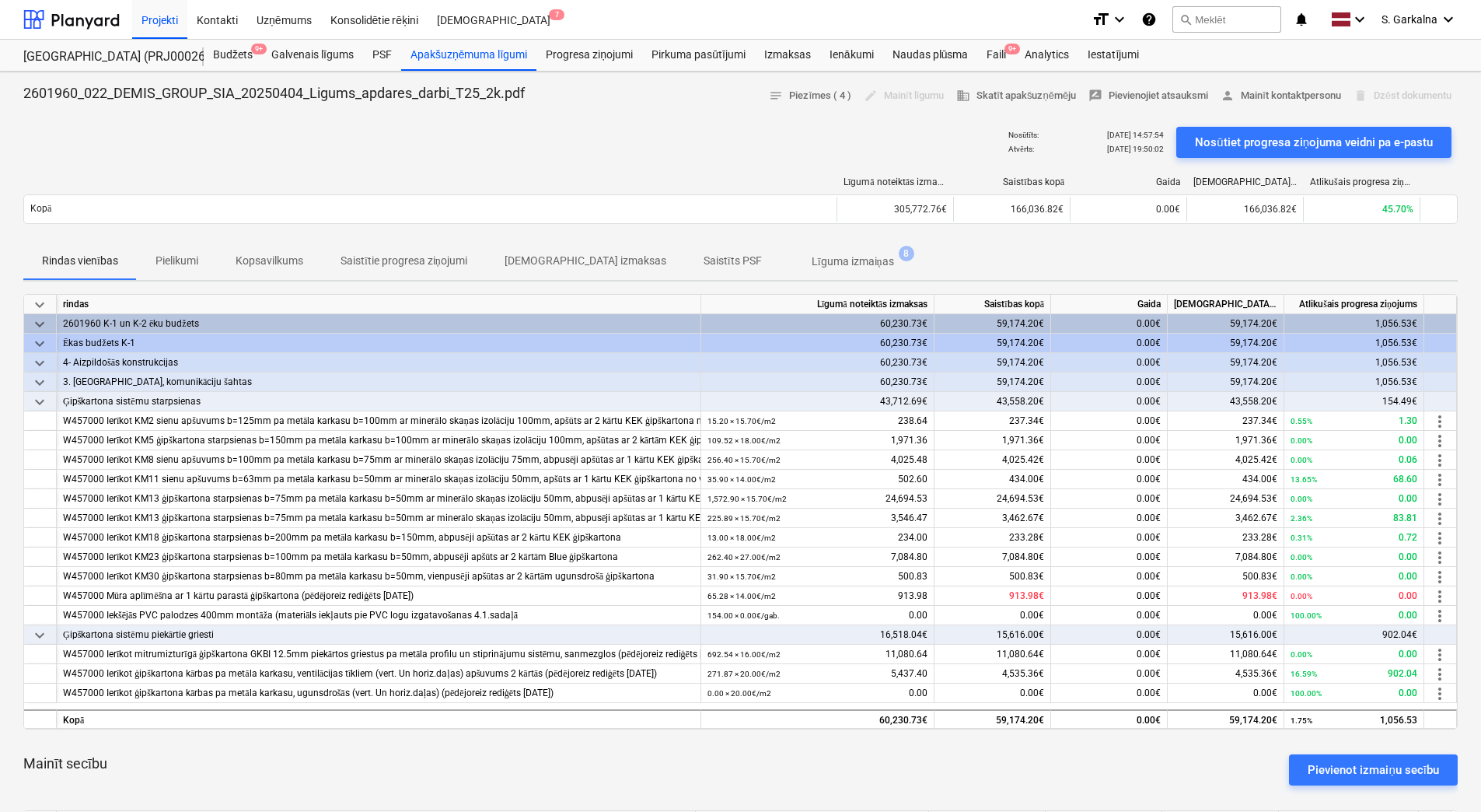
click at [703, 258] on p "Saistīts PSF" at bounding box center [732, 260] width 58 height 17
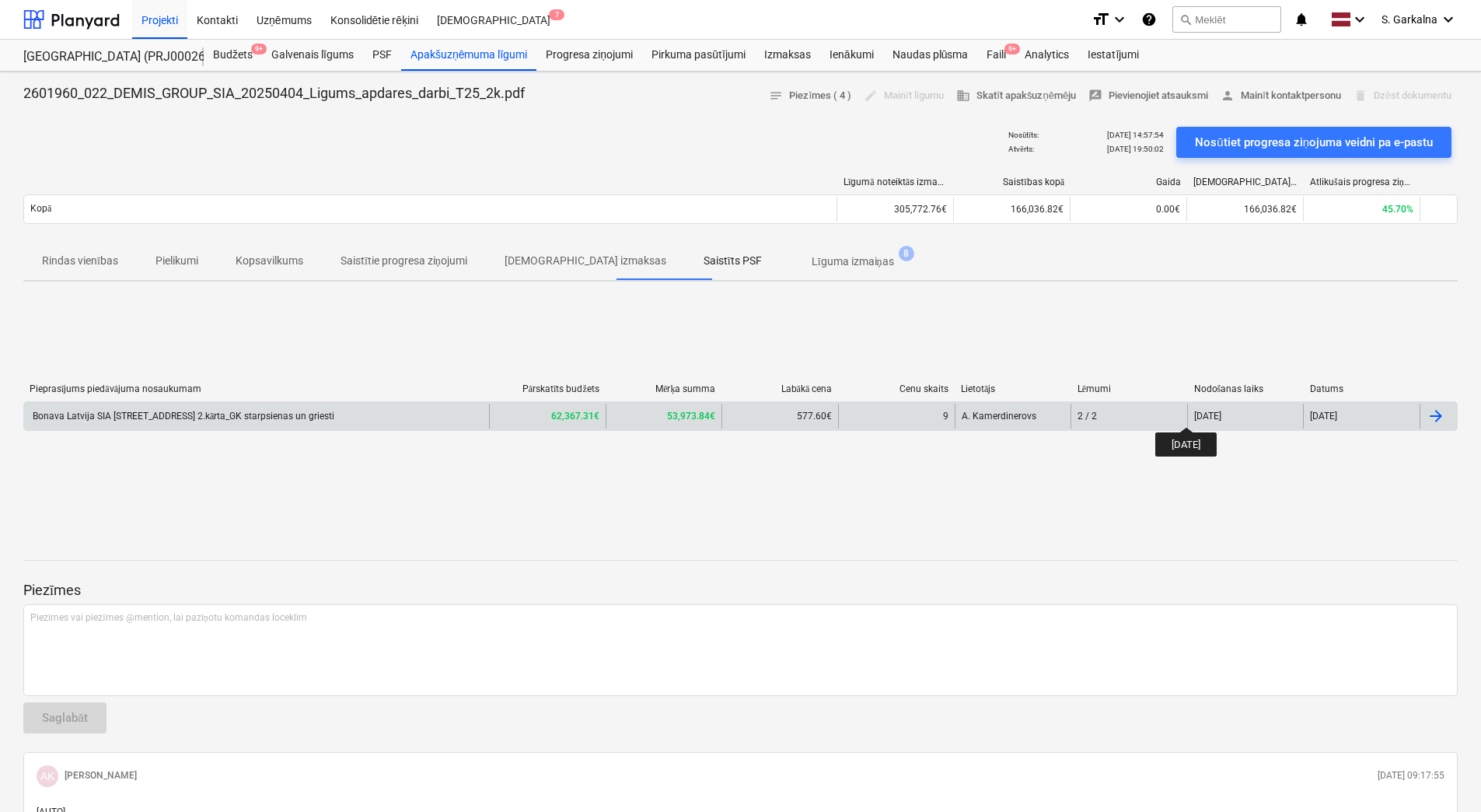
click at [1200, 413] on div "[DATE]" at bounding box center [1209, 415] width 28 height 11
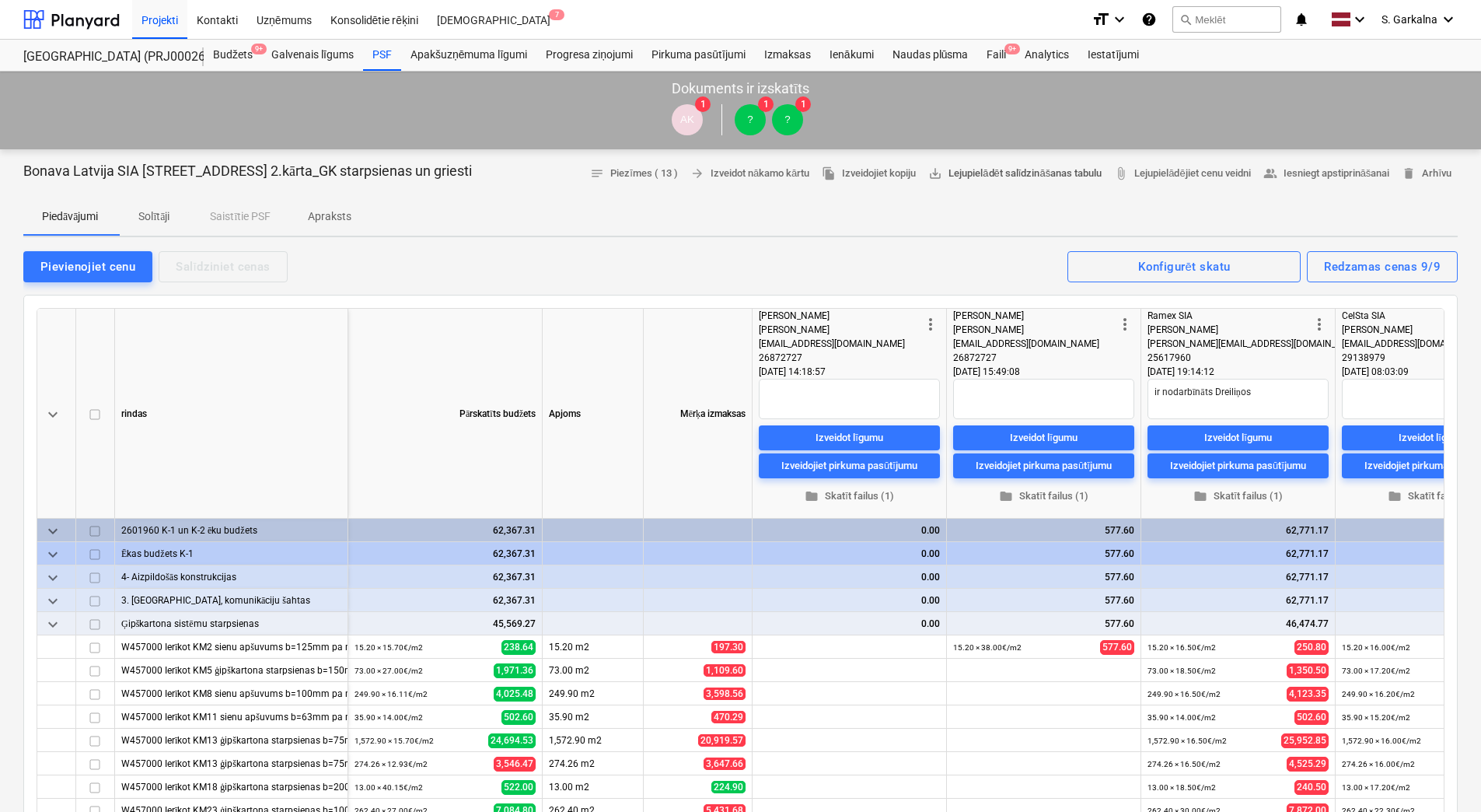
click at [1024, 176] on span "save_alt Lejupielādēt salīdzināšanas tabulu" at bounding box center [1015, 174] width 174 height 18
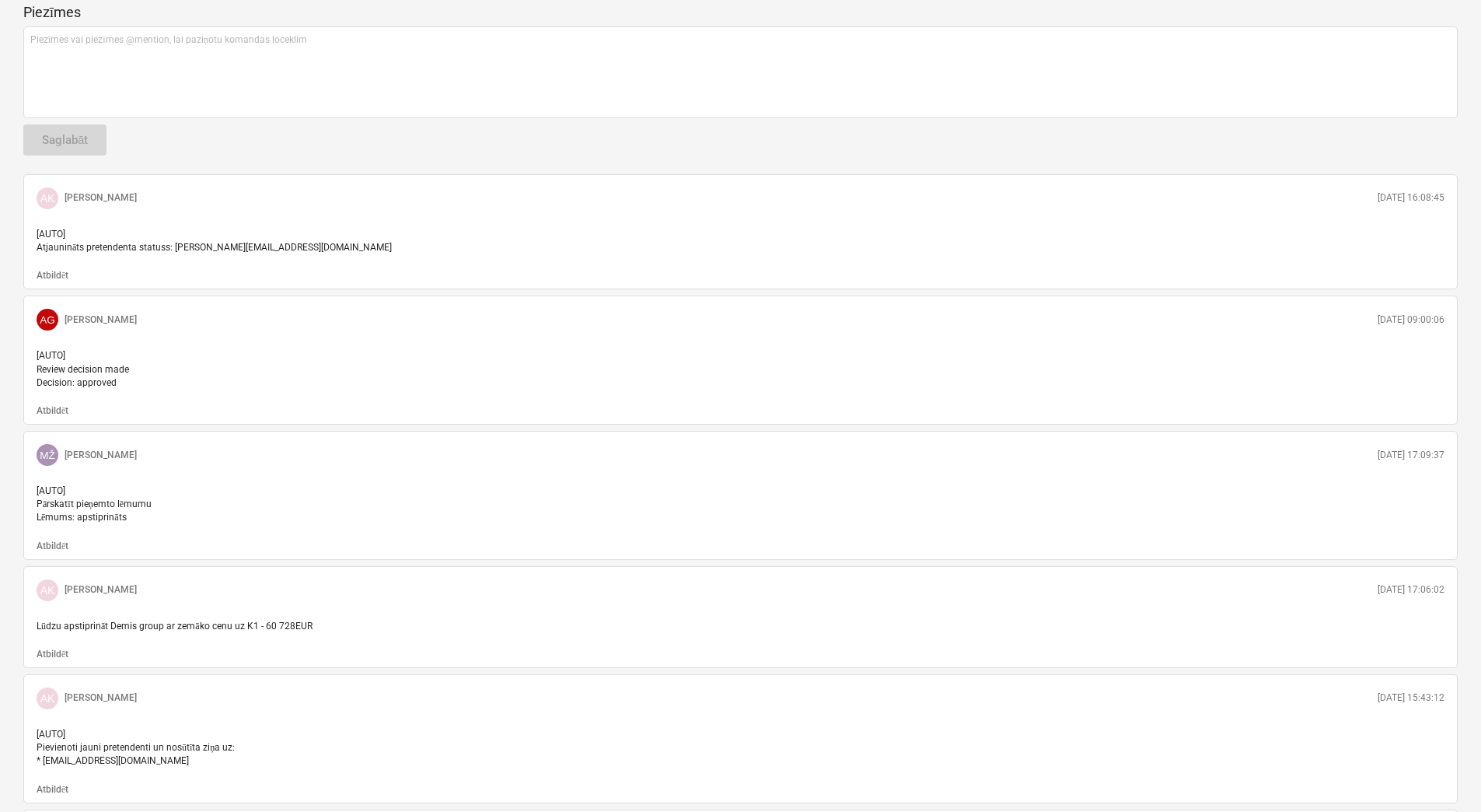
scroll to position [1088, 0]
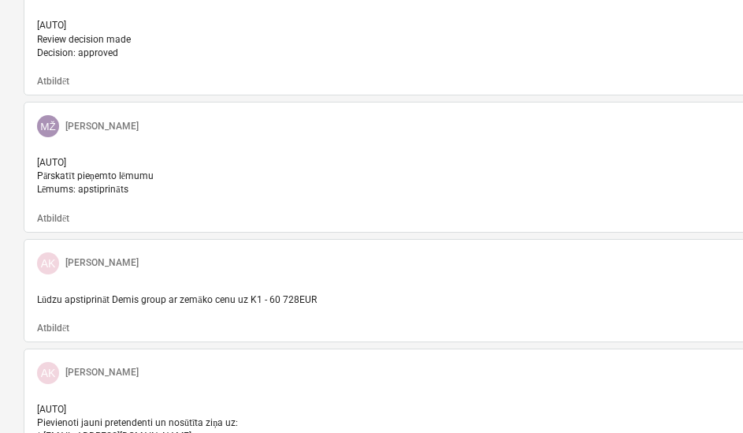
type textarea "x"
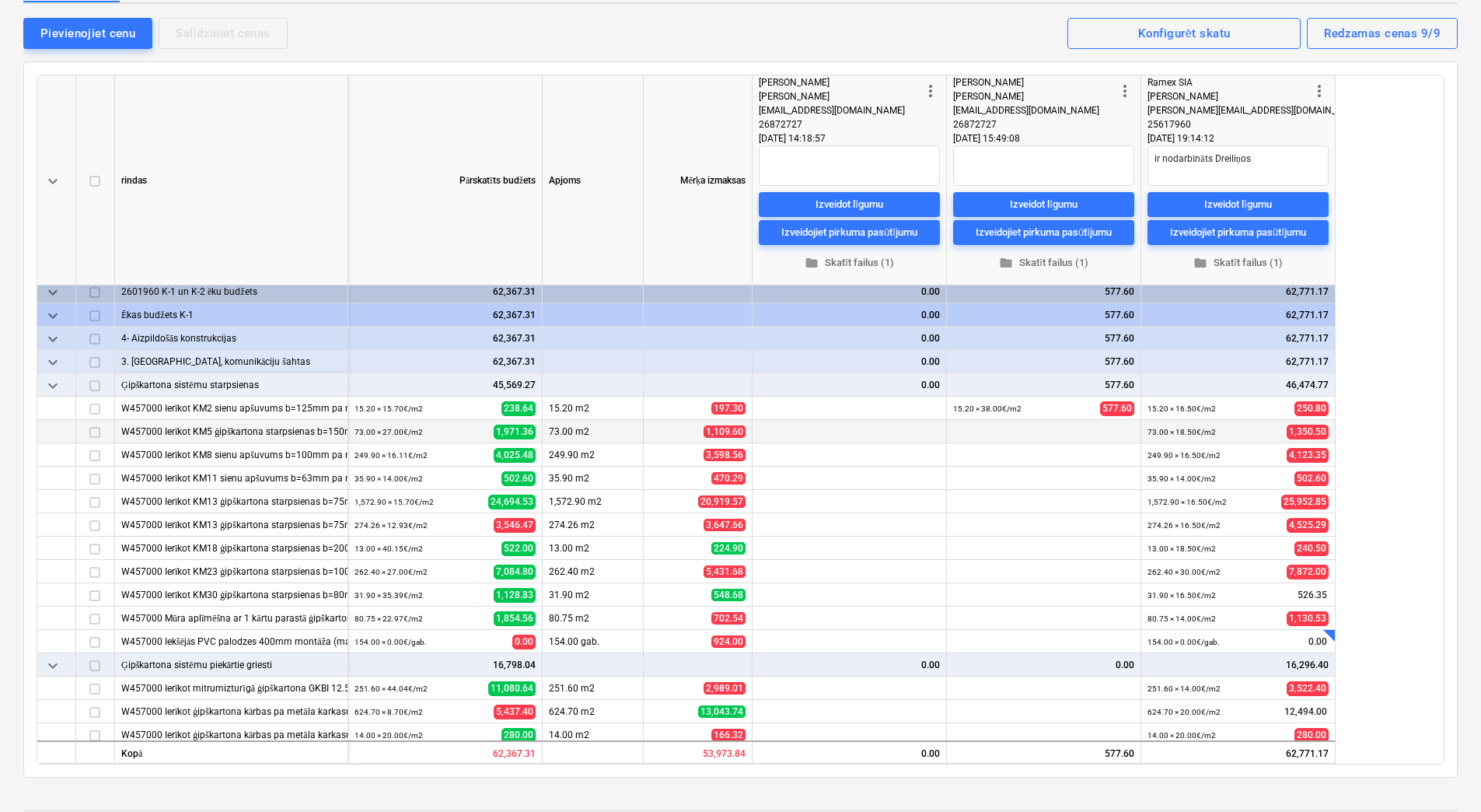
scroll to position [0, 0]
